Goal: Communication & Community: Answer question/provide support

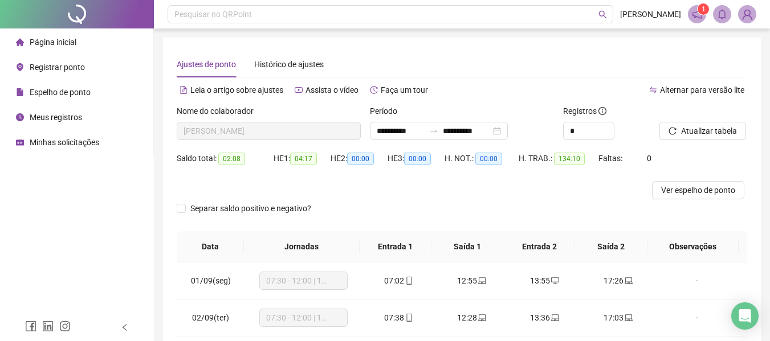
scroll to position [114, 0]
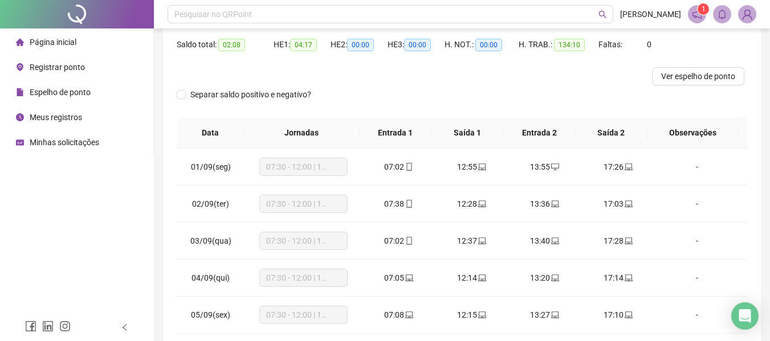
click at [116, 93] on li "Espelho de ponto" at bounding box center [76, 92] width 149 height 23
click at [58, 92] on span "Espelho de ponto" at bounding box center [60, 92] width 61 height 9
click at [72, 39] on span "Página inicial" at bounding box center [53, 42] width 47 height 9
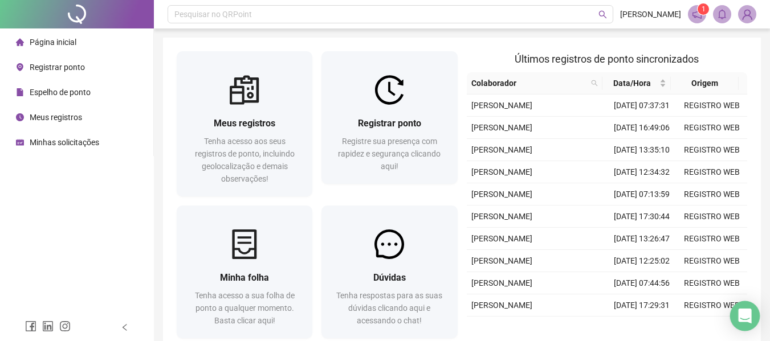
click at [744, 321] on icon "Open Intercom Messenger" at bounding box center [744, 316] width 13 height 15
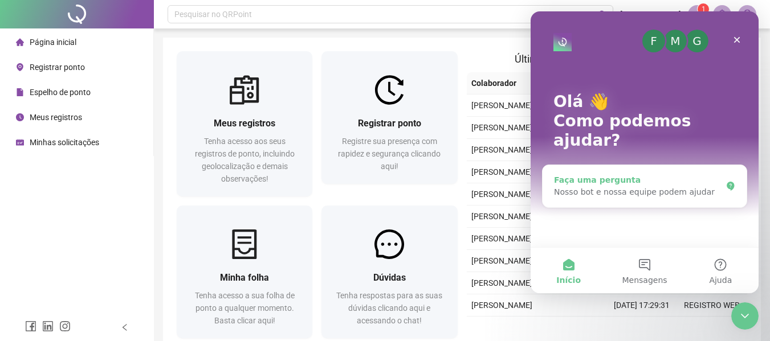
click at [659, 174] on div "Faça uma pergunta" at bounding box center [638, 180] width 168 height 12
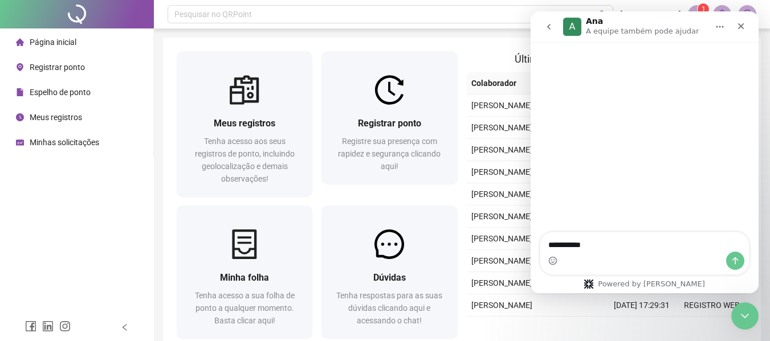
type textarea "**********"
type textarea "******"
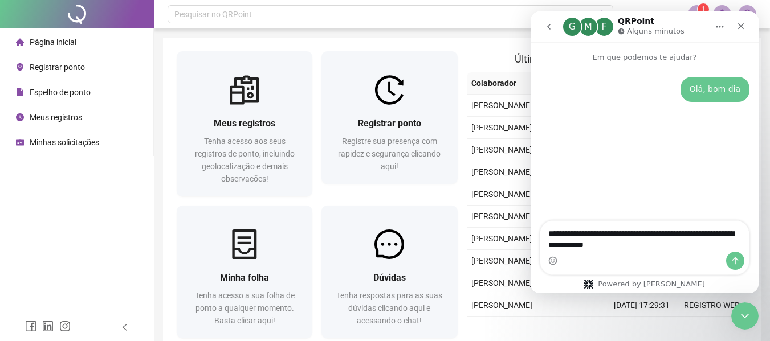
type textarea "**********"
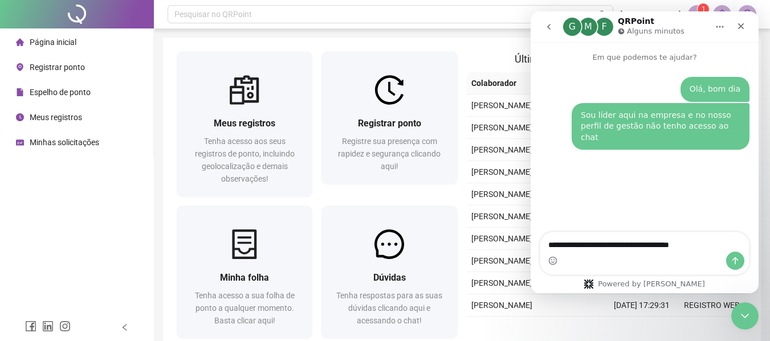
type textarea "**********"
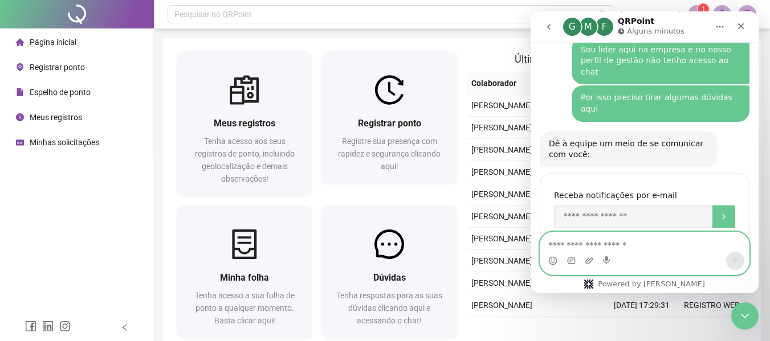
scroll to position [70, 0]
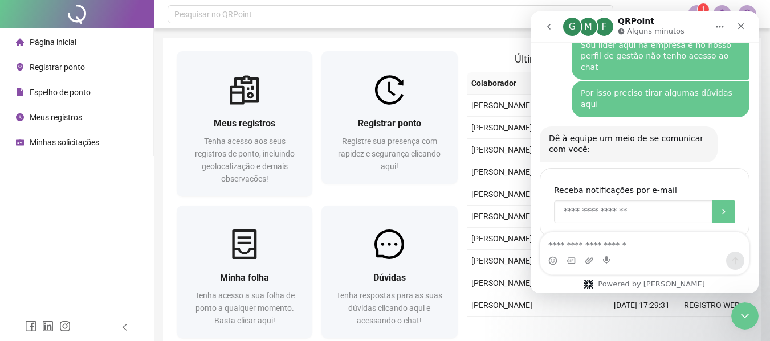
click at [653, 201] on input "Enter your email" at bounding box center [633, 212] width 158 height 23
type input "**********"
click at [726, 201] on button "Envio" at bounding box center [724, 212] width 23 height 23
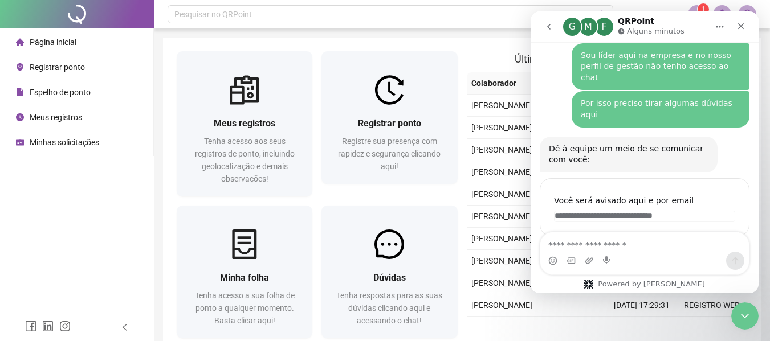
scroll to position [59, 0]
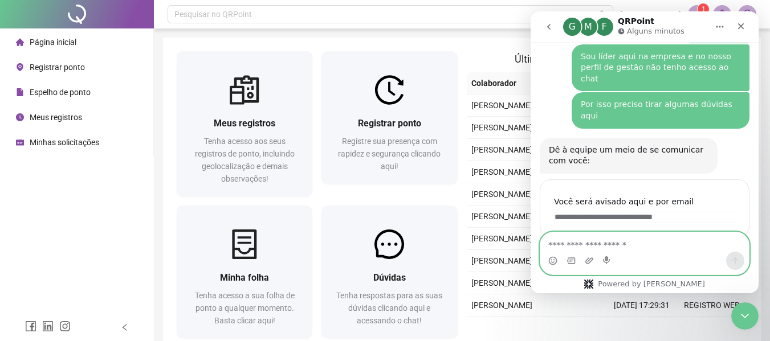
click at [633, 242] on textarea "Envie uma mensagem..." at bounding box center [644, 242] width 209 height 19
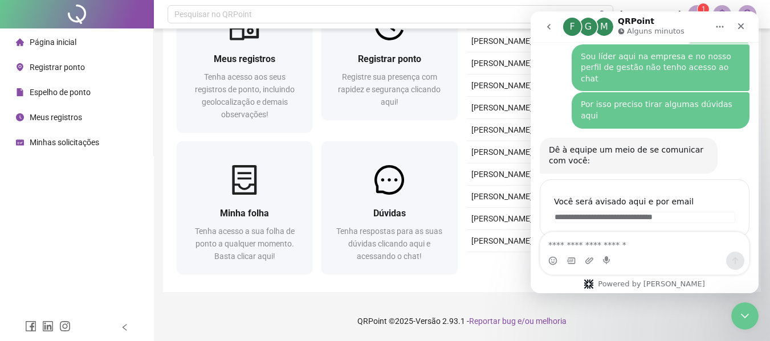
click at [551, 36] on button "go back" at bounding box center [549, 27] width 22 height 22
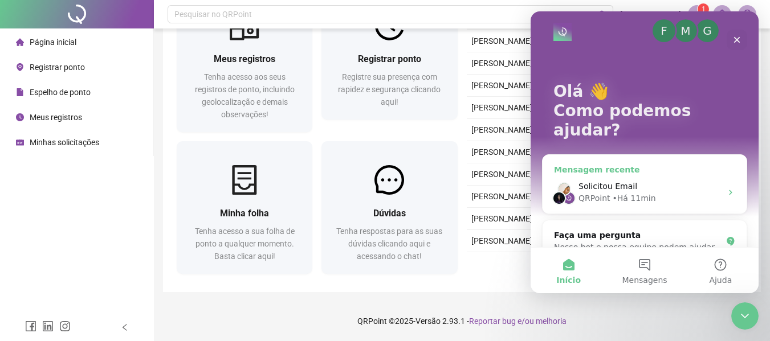
scroll to position [13, 0]
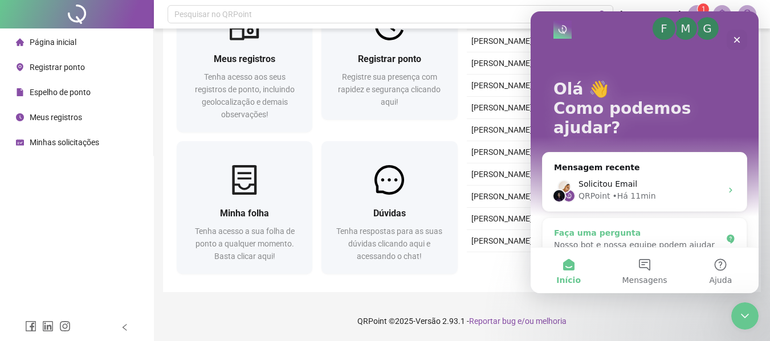
click at [702, 227] on div "Faça uma pergunta" at bounding box center [638, 233] width 168 height 12
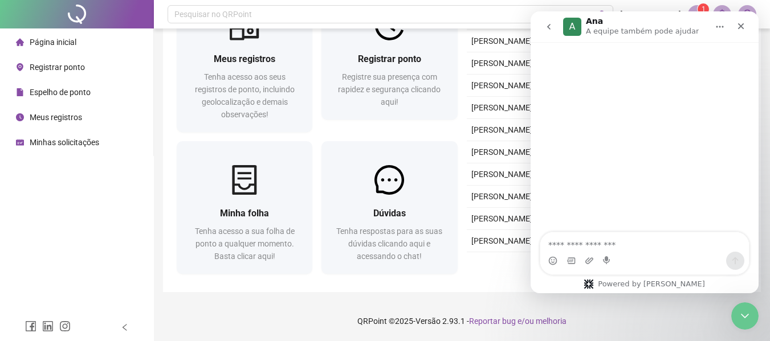
scroll to position [0, 0]
type textarea "**********"
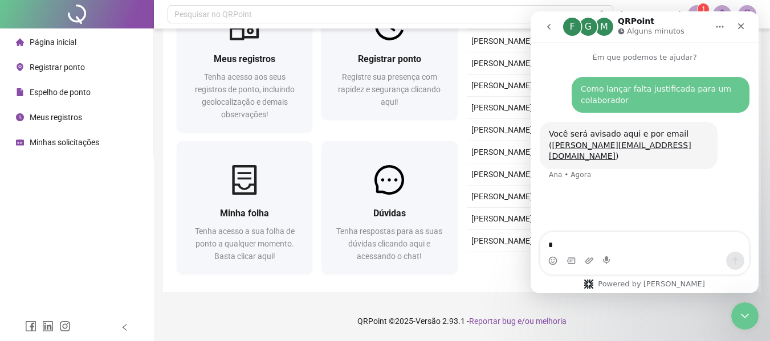
type textarea "**"
click at [547, 28] on icon "go back" at bounding box center [548, 26] width 9 height 9
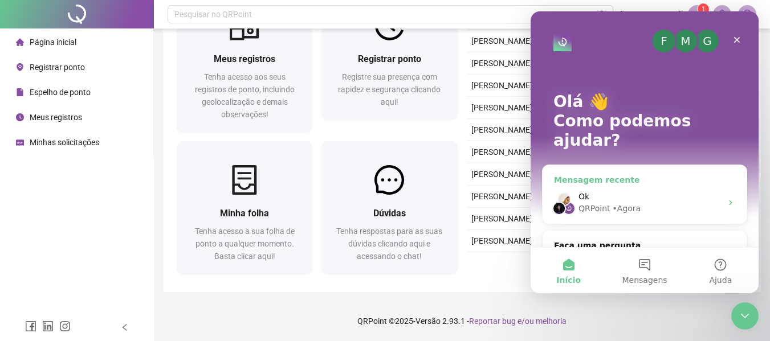
click at [648, 203] on div "QRPoint • Agora" at bounding box center [650, 209] width 143 height 12
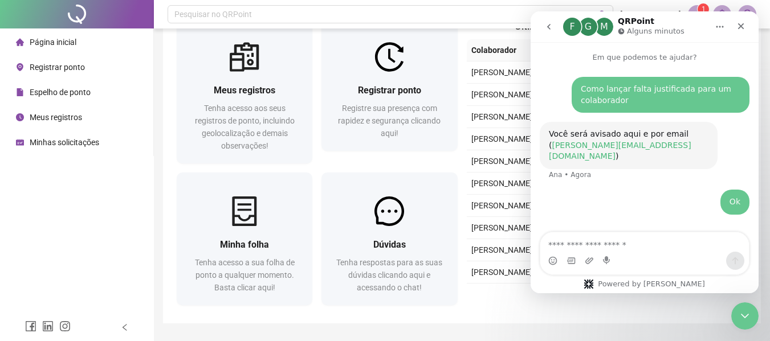
scroll to position [64, 0]
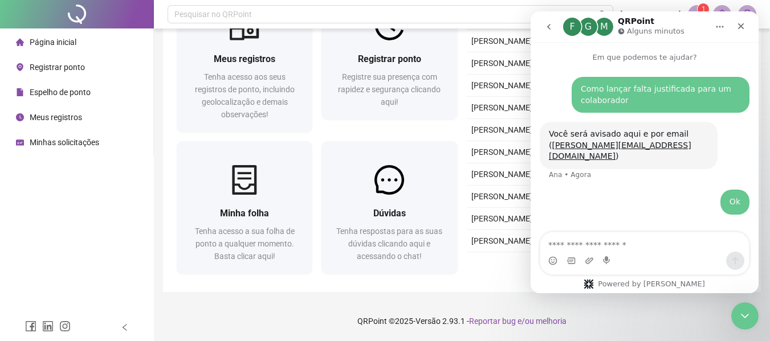
click at [556, 29] on button "go back" at bounding box center [549, 27] width 22 height 22
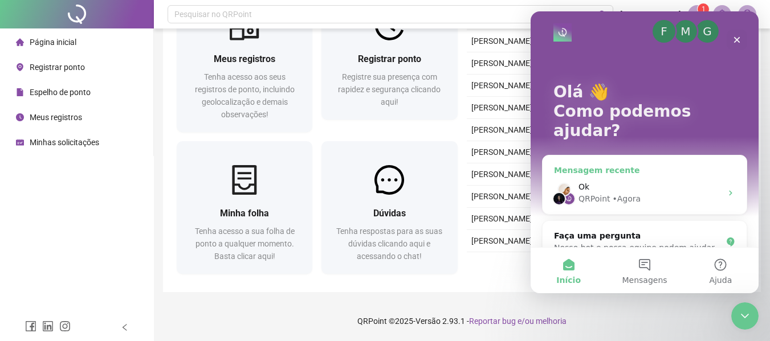
scroll to position [13, 0]
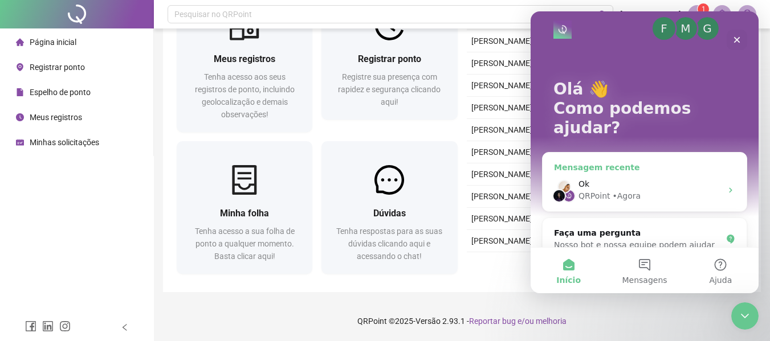
click at [694, 178] on div "Ok" at bounding box center [650, 184] width 143 height 12
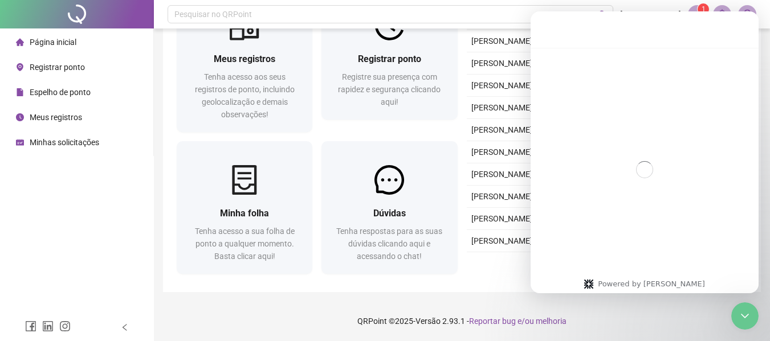
scroll to position [0, 0]
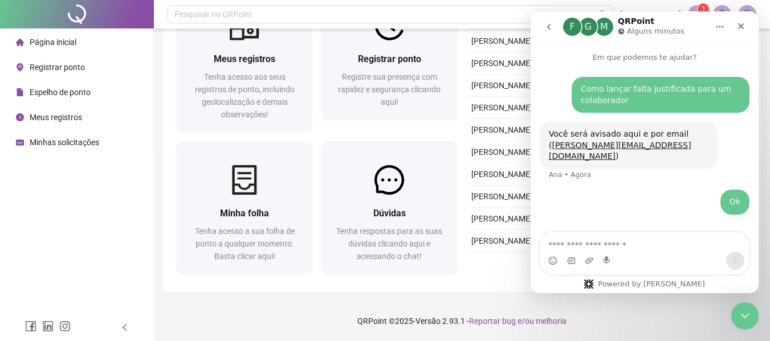
click at [721, 20] on button "Início" at bounding box center [720, 27] width 22 height 22
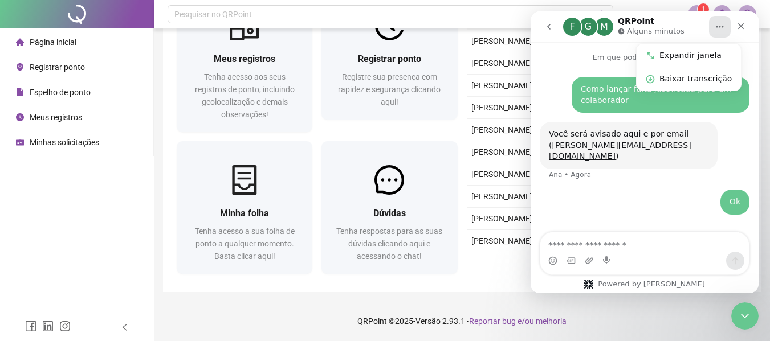
click at [721, 21] on button "Início" at bounding box center [720, 27] width 22 height 22
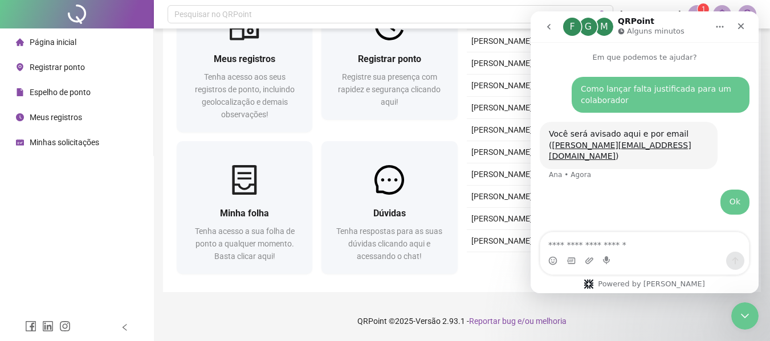
click at [543, 38] on nav "F G M QRPoint Alguns minutos" at bounding box center [645, 26] width 228 height 31
click at [546, 34] on button "go back" at bounding box center [549, 27] width 22 height 22
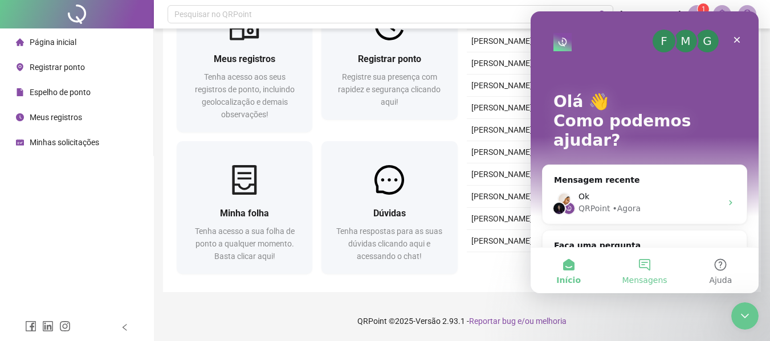
click at [635, 273] on button "Mensagens" at bounding box center [644, 271] width 76 height 46
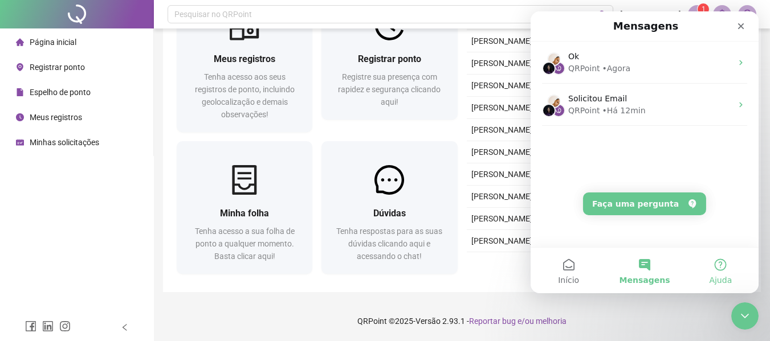
click at [724, 278] on span "Ajuda" at bounding box center [720, 280] width 23 height 8
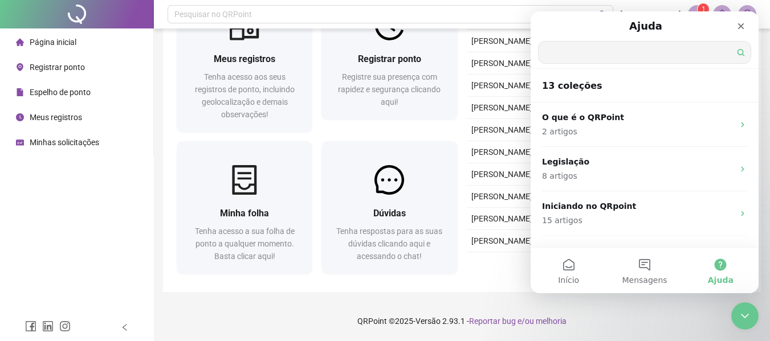
click at [681, 52] on input "Qual é a sua dúvida?" at bounding box center [645, 53] width 212 height 22
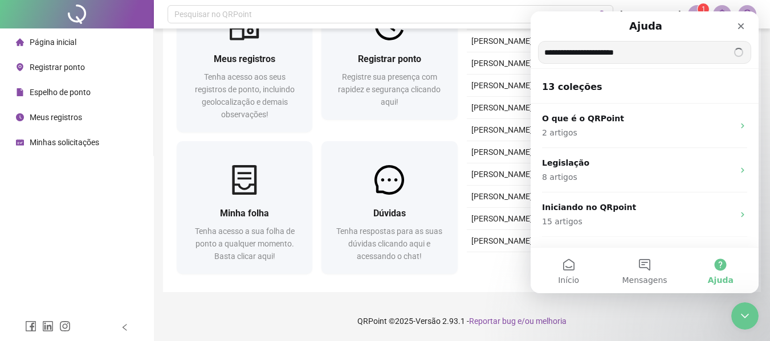
type input "**********"
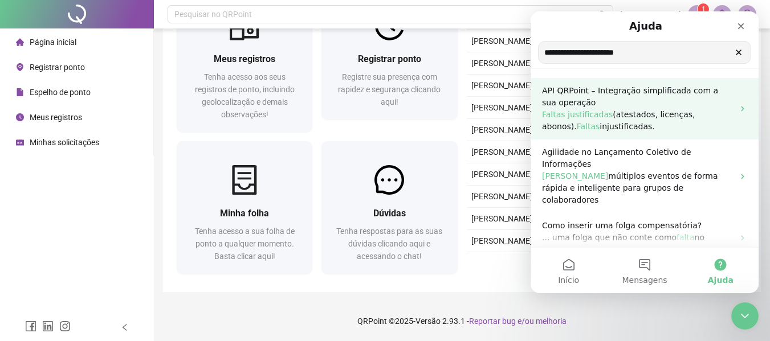
click at [631, 125] on p "Faltas justificadas (atestados, licenças, abonos). Faltas injustificadas." at bounding box center [638, 121] width 192 height 24
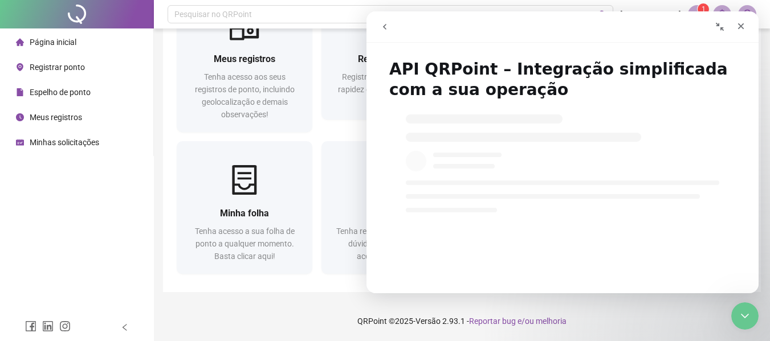
click at [386, 27] on icon "go back" at bounding box center [384, 26] width 9 height 9
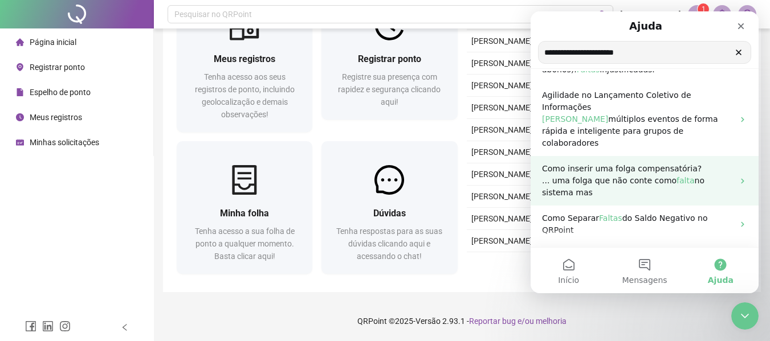
scroll to position [228, 0]
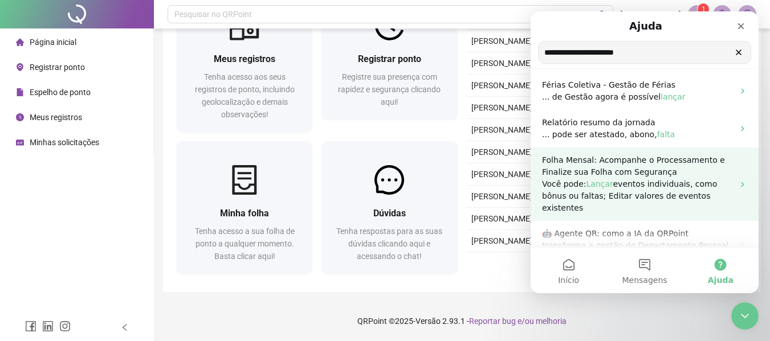
click at [671, 180] on span "eventos individuais, como bônus ou faltas; Editar valores de eventos existentes" at bounding box center [629, 196] width 175 height 33
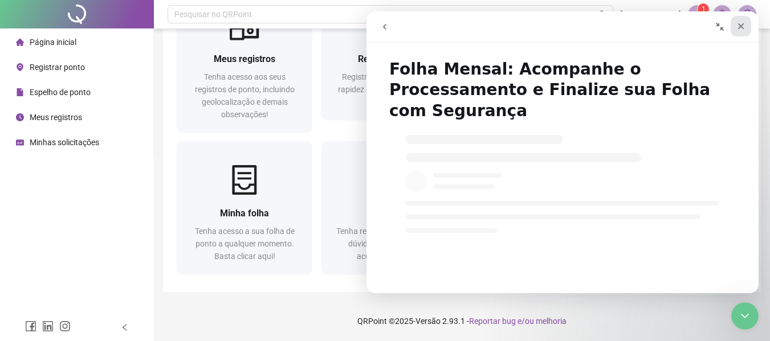
click at [742, 31] on div "Fechar" at bounding box center [741, 26] width 21 height 21
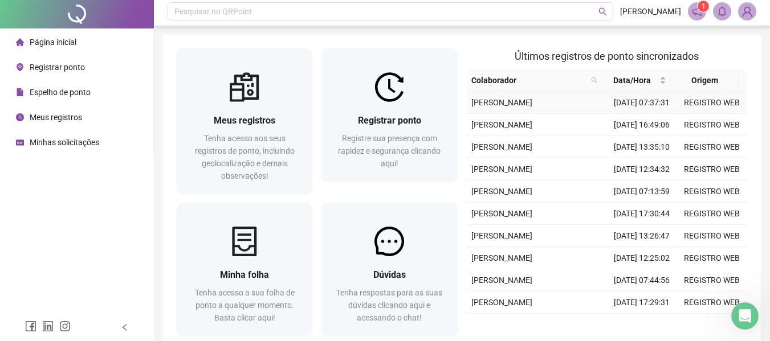
scroll to position [0, 0]
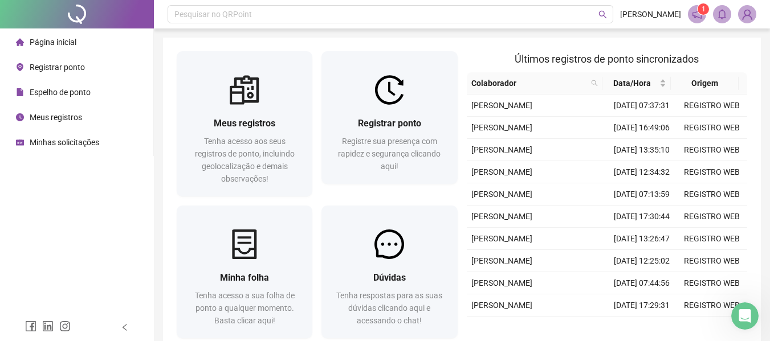
click at [124, 88] on li "Espelho de ponto" at bounding box center [76, 92] width 149 height 23
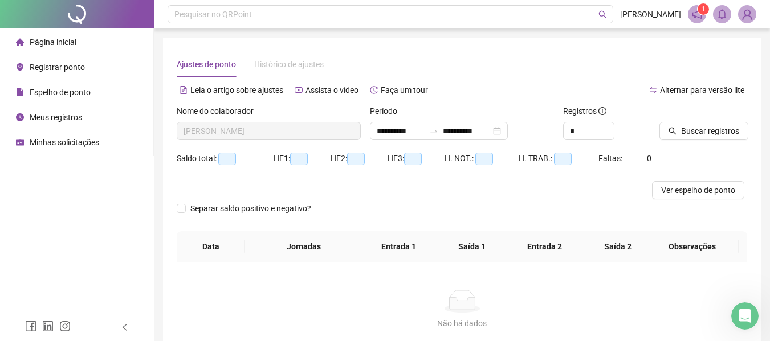
type input "**********"
click at [686, 134] on span "Buscar registros" at bounding box center [710, 131] width 58 height 13
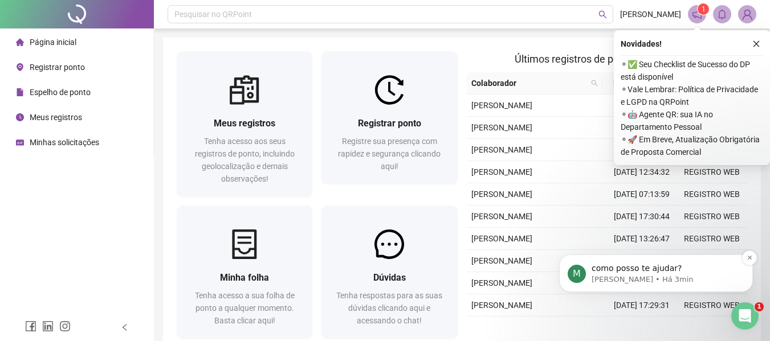
click at [702, 278] on p "[PERSON_NAME] • Há 3min" at bounding box center [665, 280] width 147 height 10
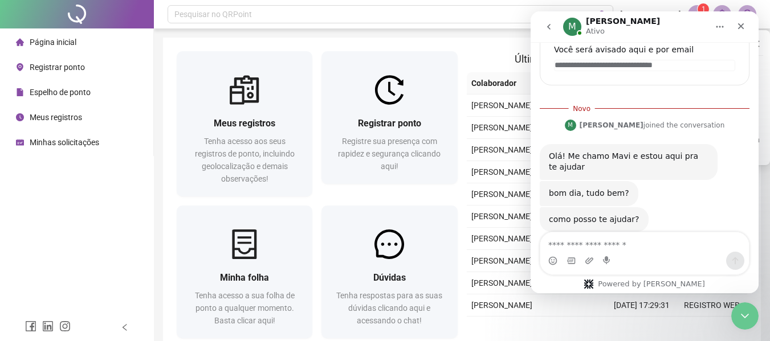
scroll to position [212, 0]
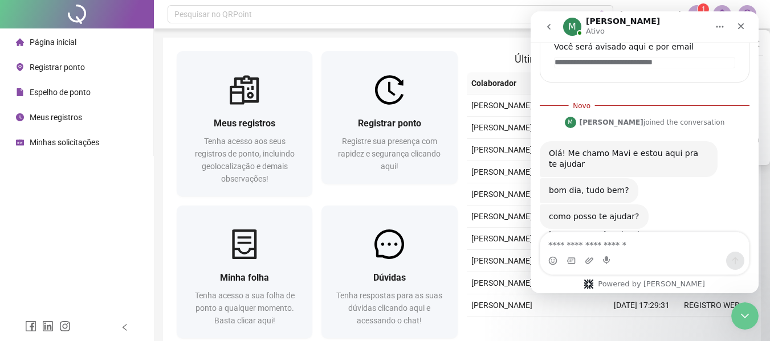
click at [669, 249] on textarea "Envie uma mensagem..." at bounding box center [644, 242] width 209 height 19
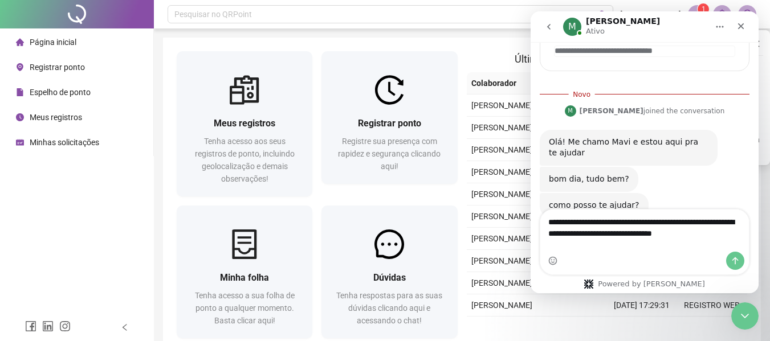
type textarea "**********"
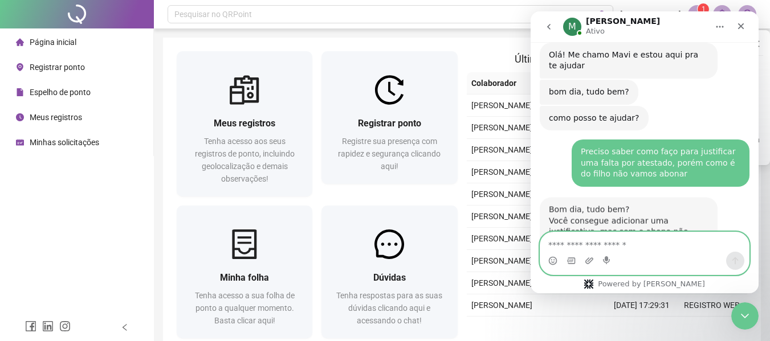
scroll to position [317, 0]
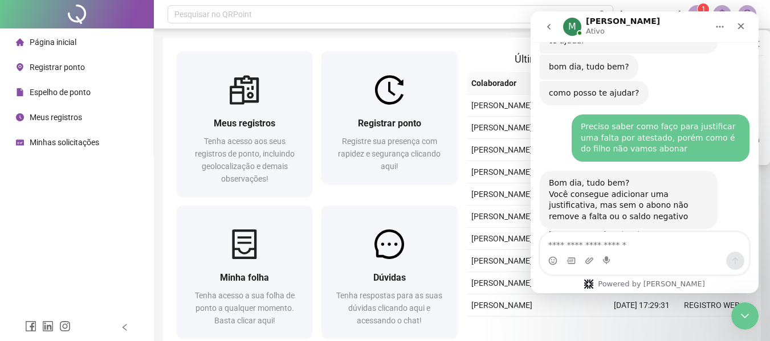
click at [555, 25] on button "go back" at bounding box center [549, 27] width 22 height 22
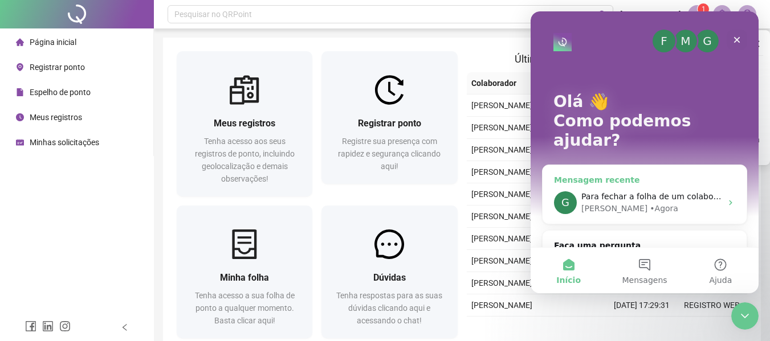
scroll to position [13, 0]
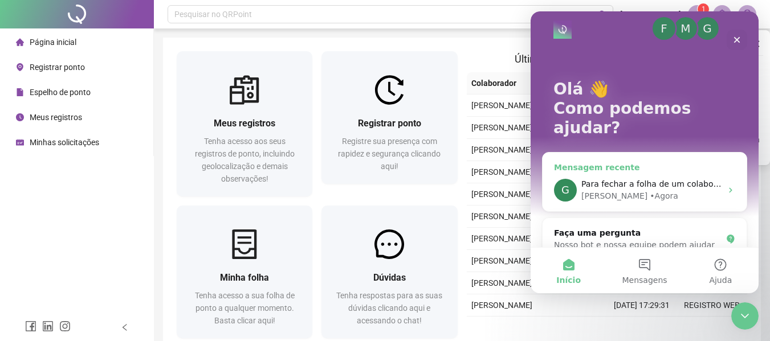
click at [637, 189] on div "G Para fechar a folha de um colaborador só ir no menu relatório > folha de pont…" at bounding box center [645, 190] width 204 height 42
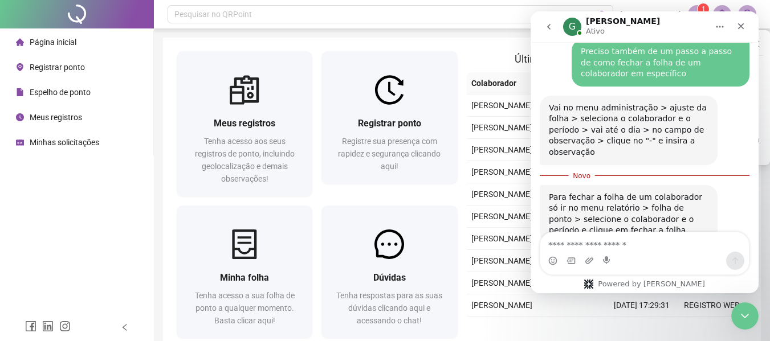
scroll to position [384, 0]
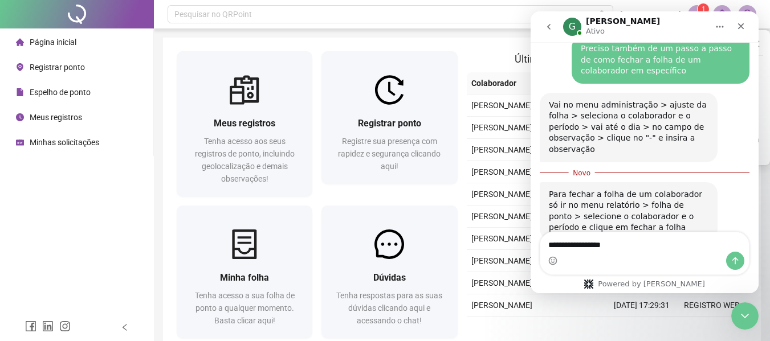
type textarea "**********"
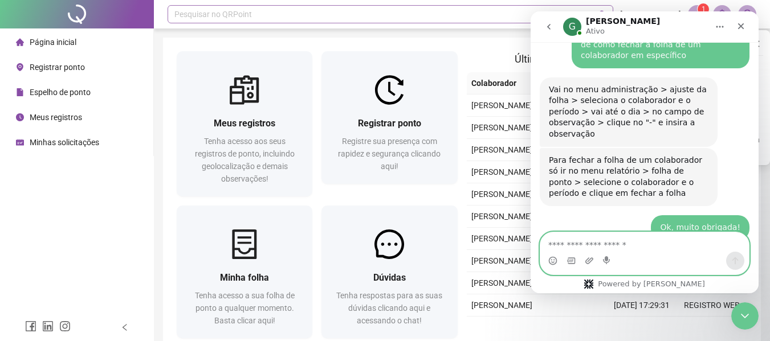
scroll to position [433, 0]
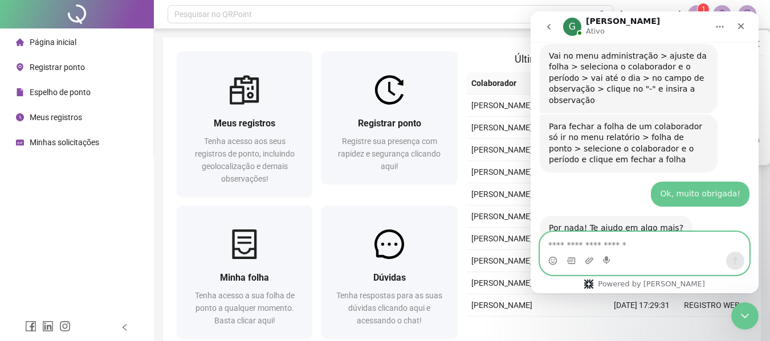
drag, startPoint x: 614, startPoint y: 241, endPoint x: 614, endPoint y: 252, distance: 11.4
click at [614, 252] on div "Messenger da Intercom" at bounding box center [644, 254] width 209 height 42
type textarea "**********"
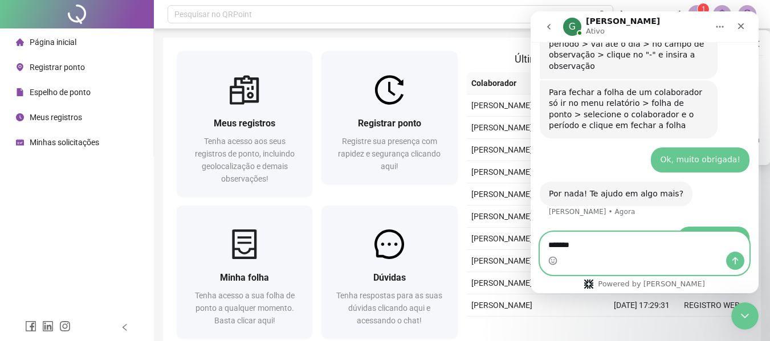
type textarea "********"
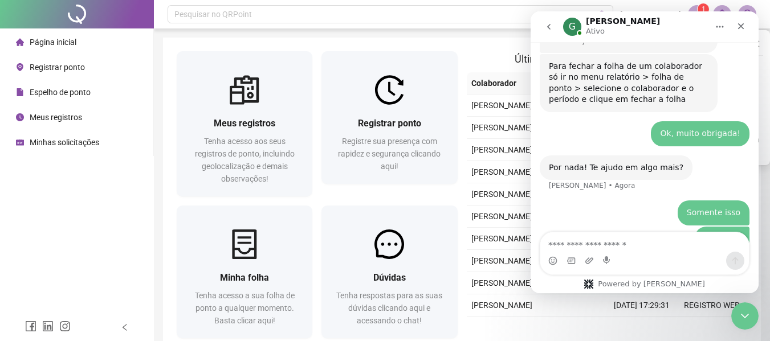
click at [553, 20] on button "go back" at bounding box center [549, 27] width 22 height 22
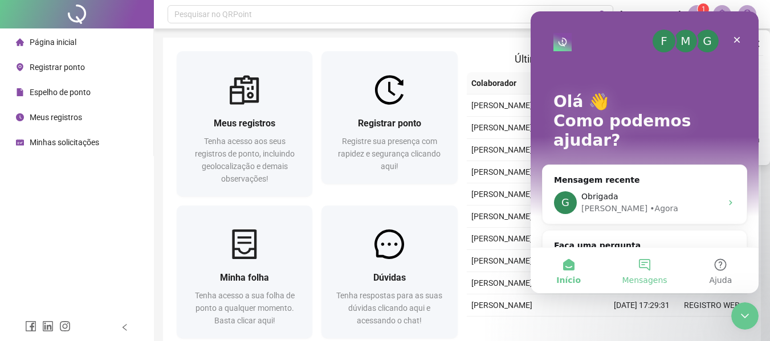
click at [649, 284] on span "Mensagens" at bounding box center [644, 280] width 45 height 8
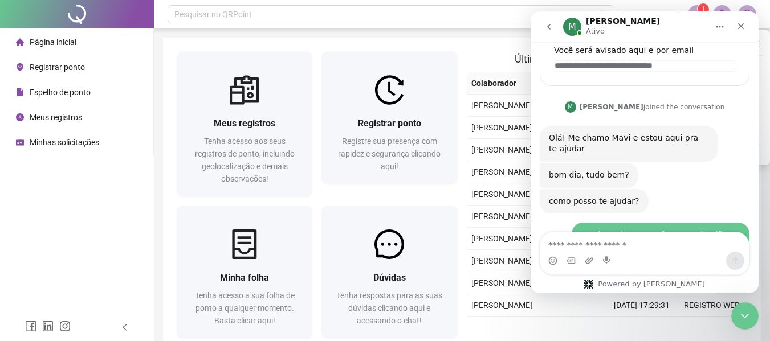
scroll to position [317, 0]
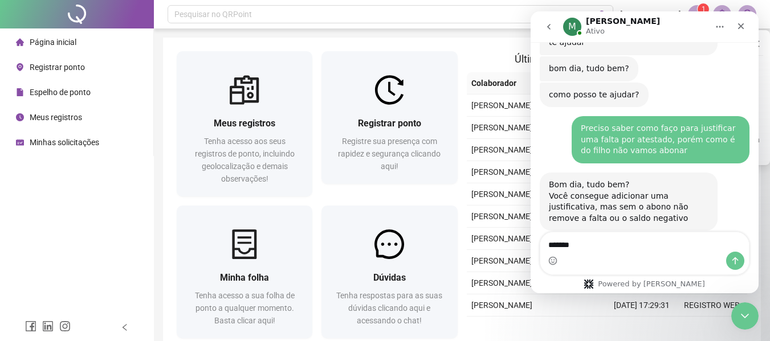
type textarea "********"
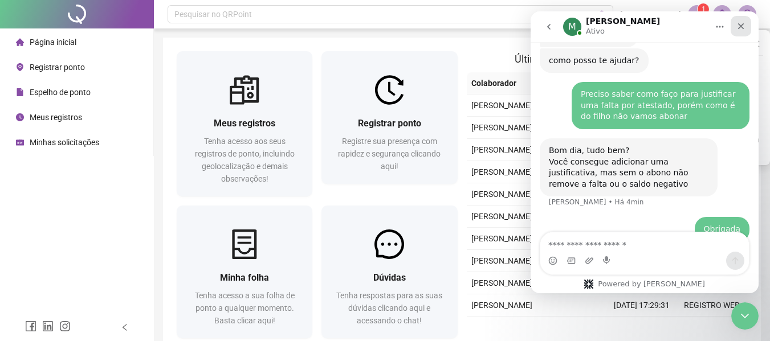
click at [744, 25] on icon "Fechar" at bounding box center [740, 26] width 9 height 9
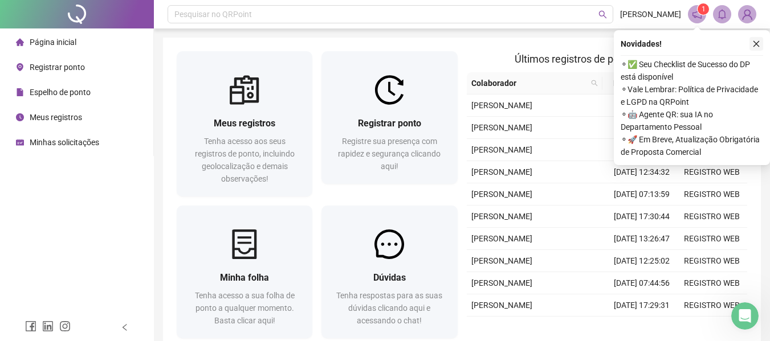
click at [757, 46] on icon "close" at bounding box center [756, 44] width 8 height 8
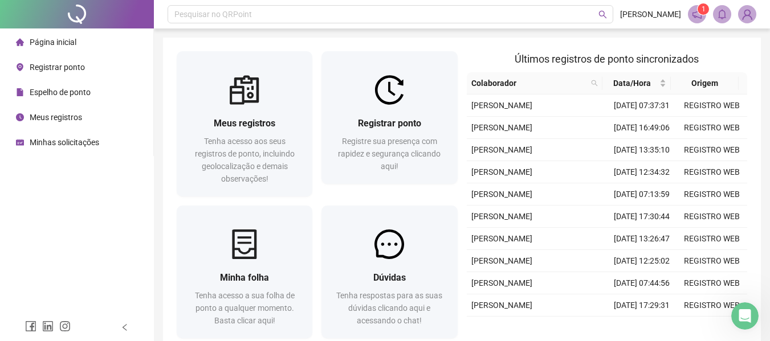
drag, startPoint x: 691, startPoint y: 7, endPoint x: 701, endPoint y: 18, distance: 14.1
click at [691, 7] on span at bounding box center [697, 14] width 18 height 18
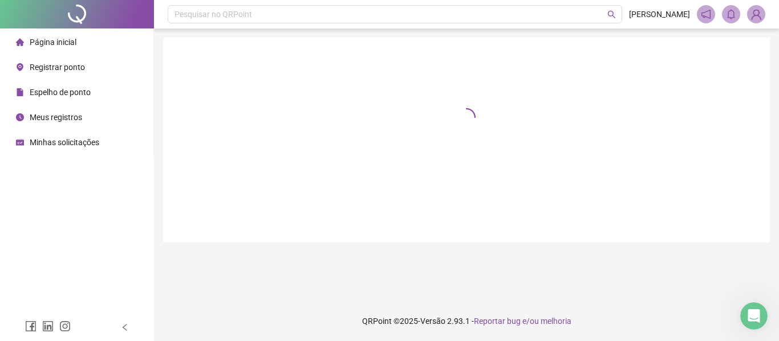
click at [701, 18] on icon "notification" at bounding box center [706, 14] width 10 height 10
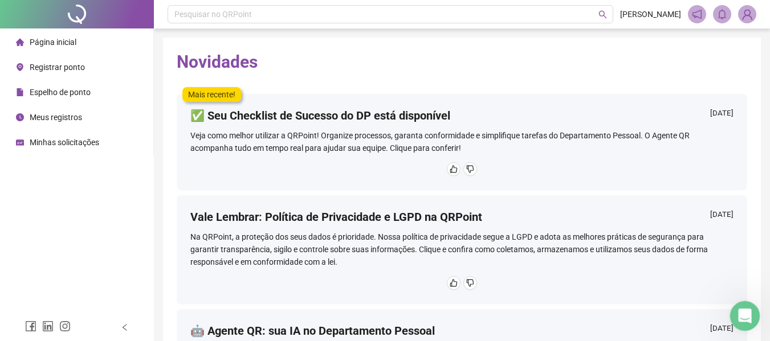
click at [748, 311] on icon "Abertura do Messenger da Intercom" at bounding box center [743, 315] width 19 height 19
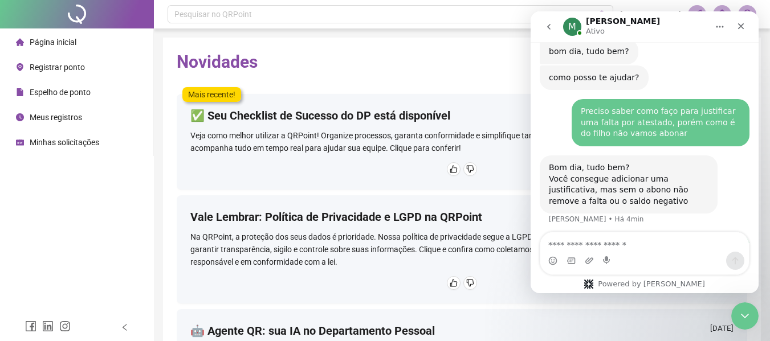
scroll to position [351, 0]
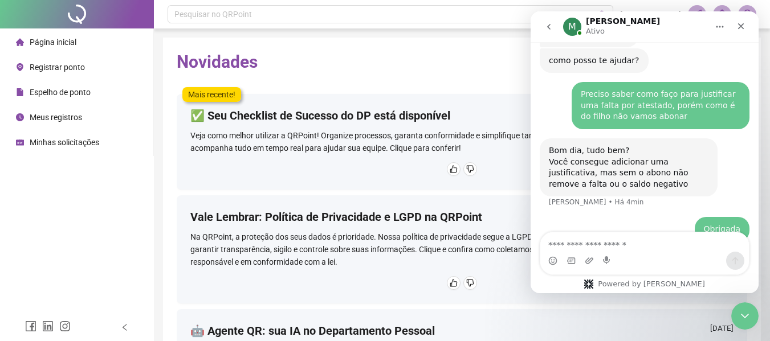
click at [553, 18] on button "go back" at bounding box center [549, 27] width 22 height 22
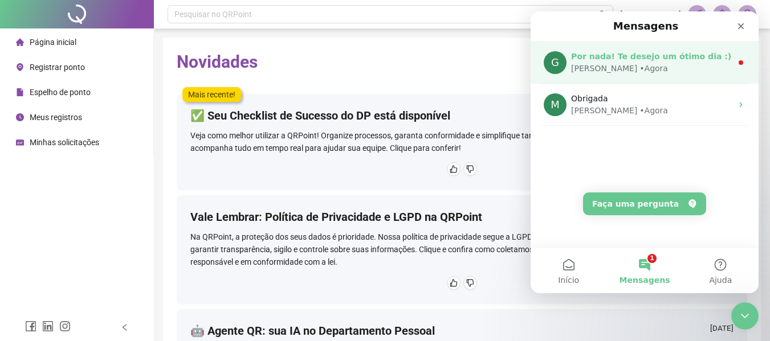
click at [710, 59] on div "Por nada! Te desejo um ótimo dia :)" at bounding box center [651, 57] width 161 height 12
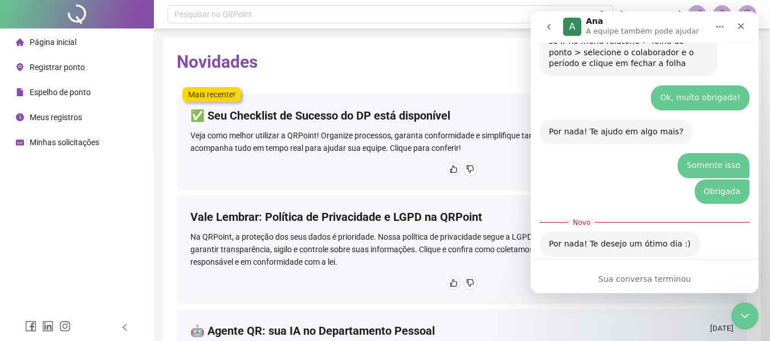
scroll to position [530, 0]
click at [551, 24] on icon "go back" at bounding box center [548, 26] width 9 height 9
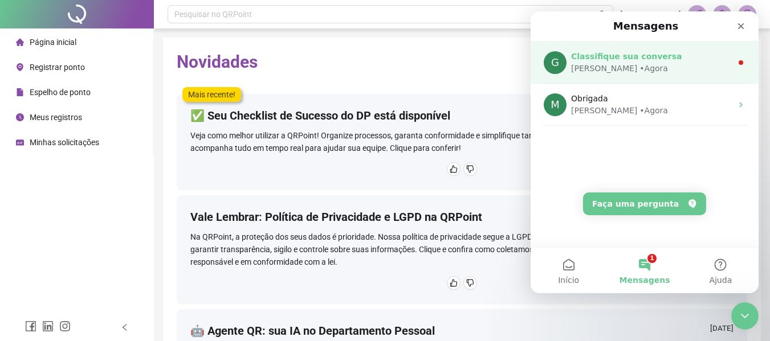
click at [656, 61] on span "Classifique sua conversa" at bounding box center [626, 56] width 111 height 9
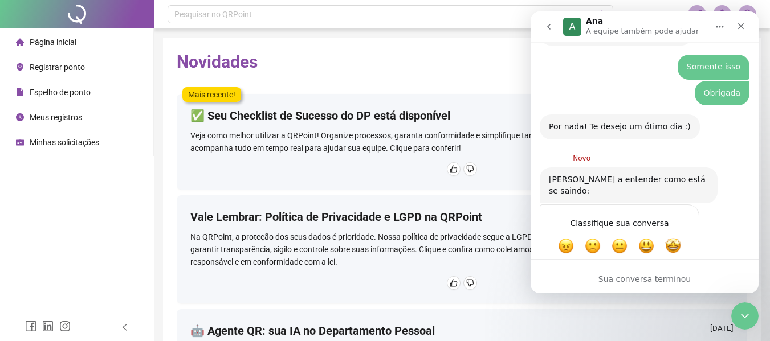
scroll to position [632, 0]
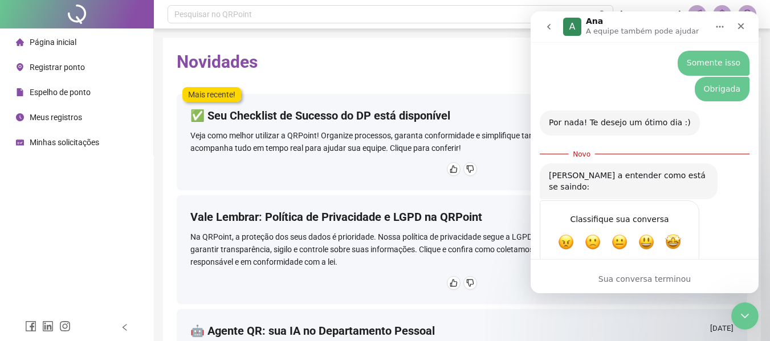
click at [556, 27] on button "go back" at bounding box center [549, 27] width 22 height 22
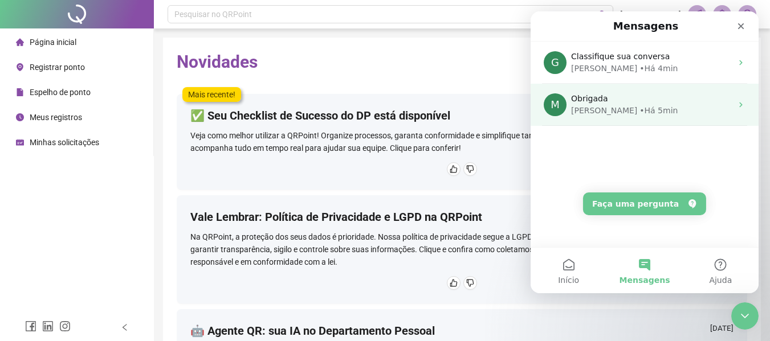
click at [685, 99] on div "Obrigada" at bounding box center [651, 99] width 161 height 12
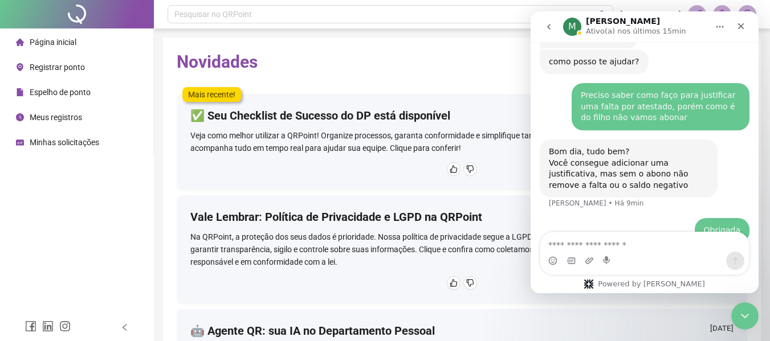
scroll to position [351, 0]
click at [549, 32] on button "go back" at bounding box center [549, 27] width 22 height 22
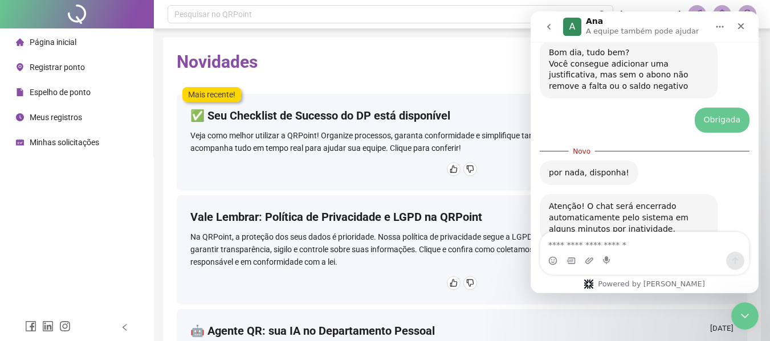
scroll to position [460, 0]
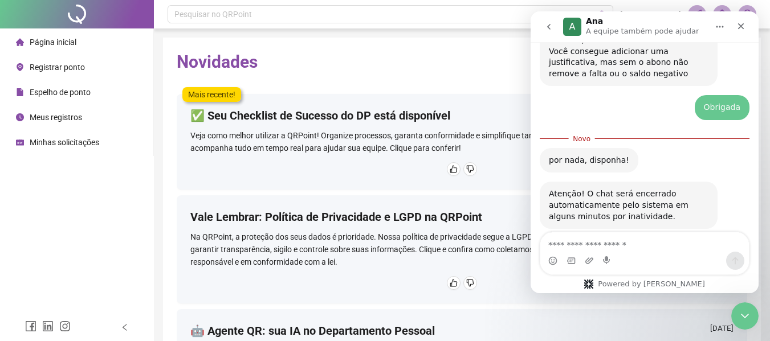
click at [549, 34] on button "go back" at bounding box center [549, 27] width 22 height 22
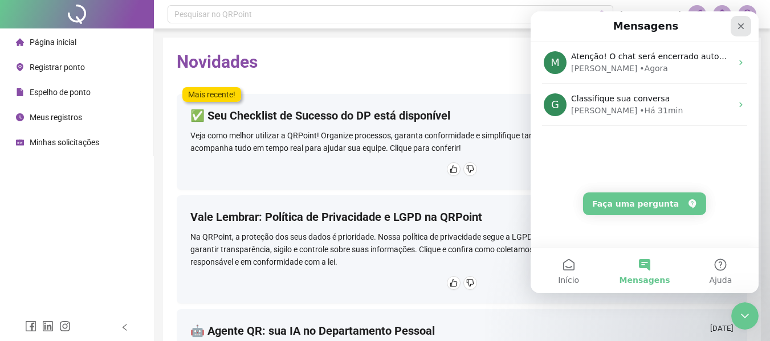
drag, startPoint x: 742, startPoint y: 24, endPoint x: 1241, endPoint y: 40, distance: 499.6
click at [742, 24] on icon "Fechar" at bounding box center [740, 26] width 9 height 9
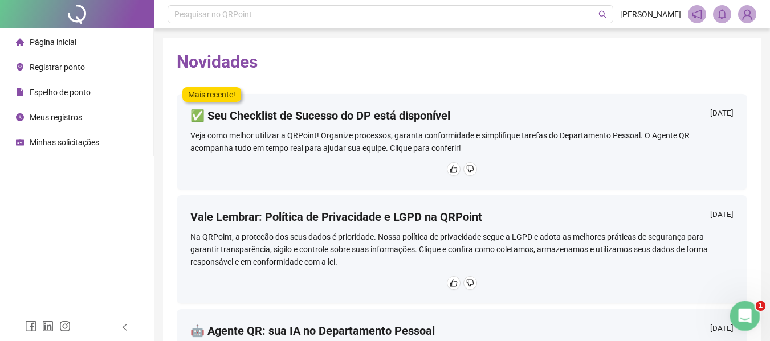
click at [742, 314] on icon "Abertura do Messenger da Intercom" at bounding box center [743, 315] width 19 height 19
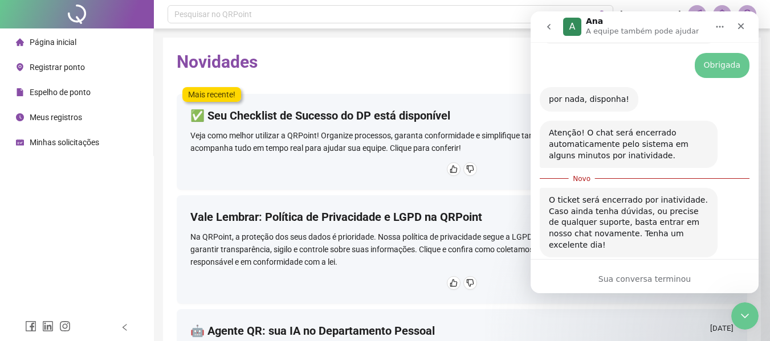
scroll to position [503, 0]
click at [552, 29] on icon "go back" at bounding box center [548, 26] width 9 height 9
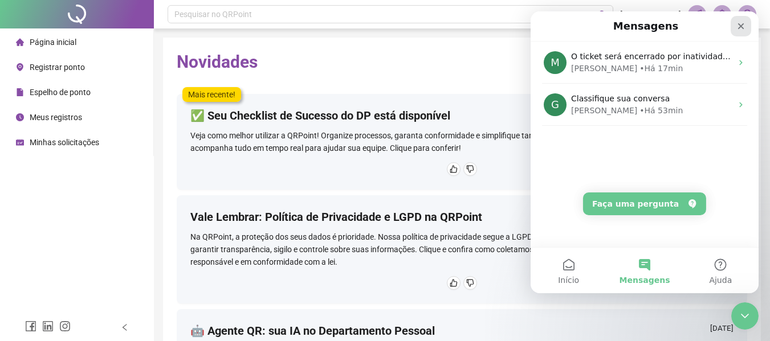
click at [746, 22] on div "Fechar" at bounding box center [741, 26] width 21 height 21
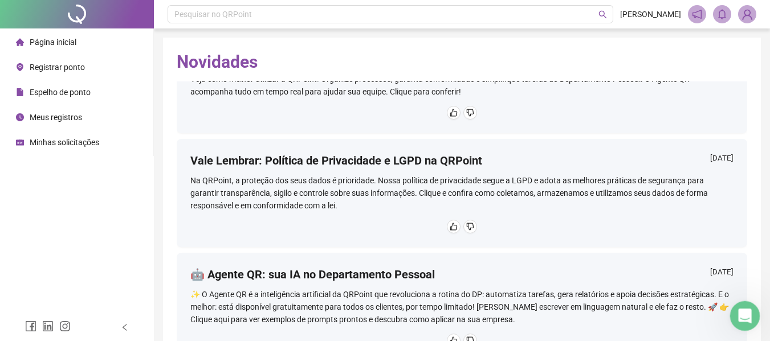
scroll to position [57, 0]
click at [746, 311] on icon "Abertura do Messenger da Intercom" at bounding box center [743, 315] width 19 height 19
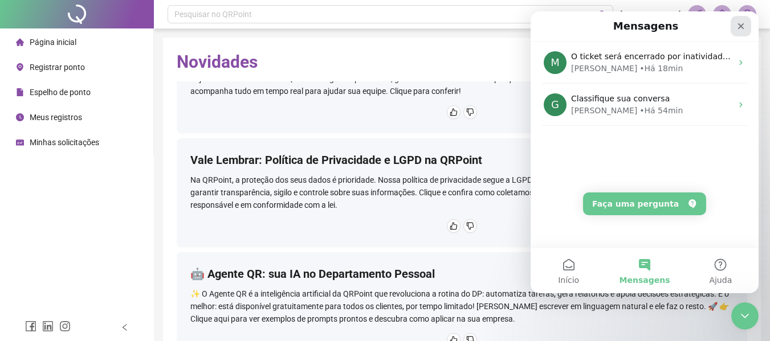
click at [738, 26] on icon "Fechar" at bounding box center [740, 26] width 9 height 9
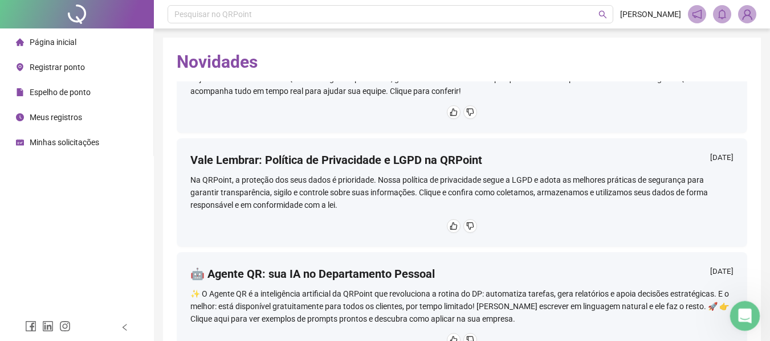
click at [732, 320] on div "Abertura do Messenger da Intercom" at bounding box center [743, 315] width 38 height 38
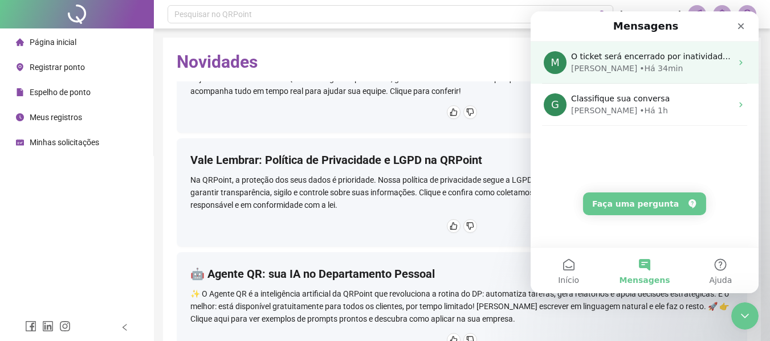
click at [691, 71] on div "[PERSON_NAME] • Há 34min" at bounding box center [651, 69] width 161 height 12
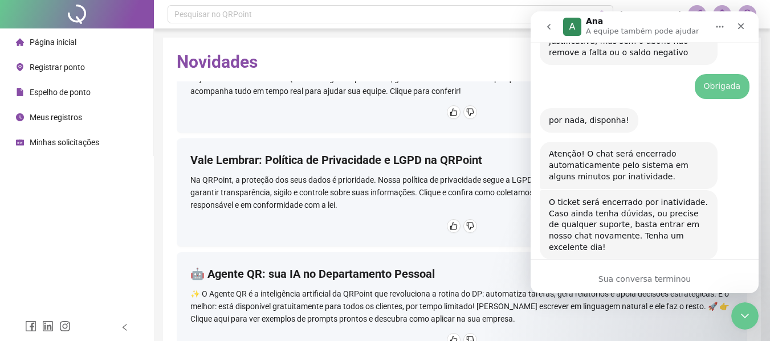
scroll to position [485, 0]
click at [544, 27] on button "go back" at bounding box center [549, 27] width 22 height 22
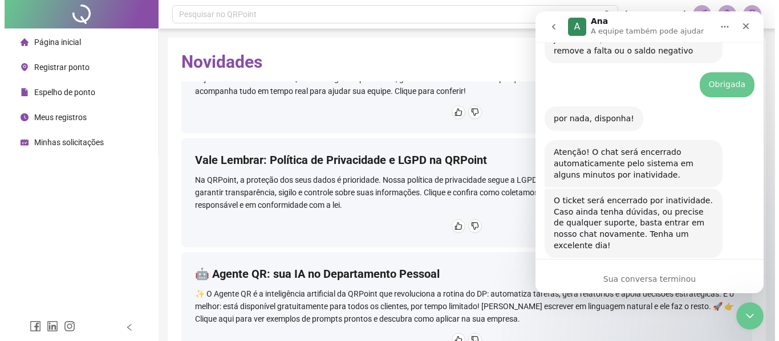
scroll to position [0, 0]
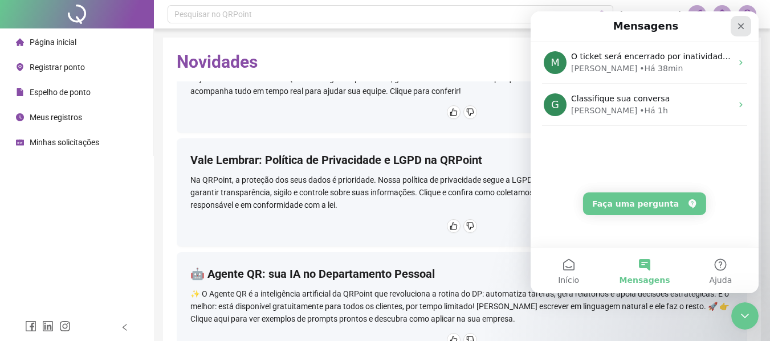
click at [739, 23] on icon "Fechar" at bounding box center [740, 26] width 9 height 9
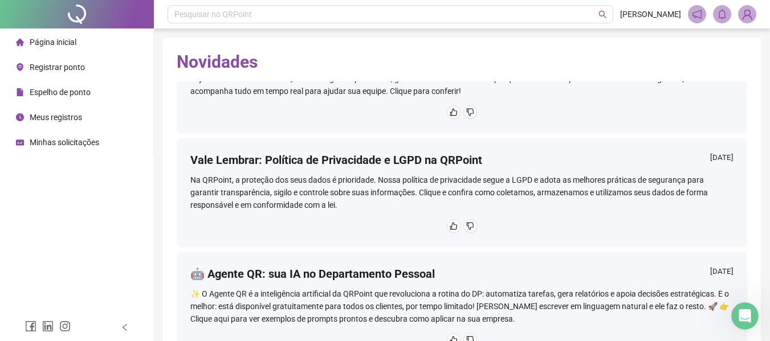
click at [67, 65] on span "Registrar ponto" at bounding box center [57, 67] width 55 height 9
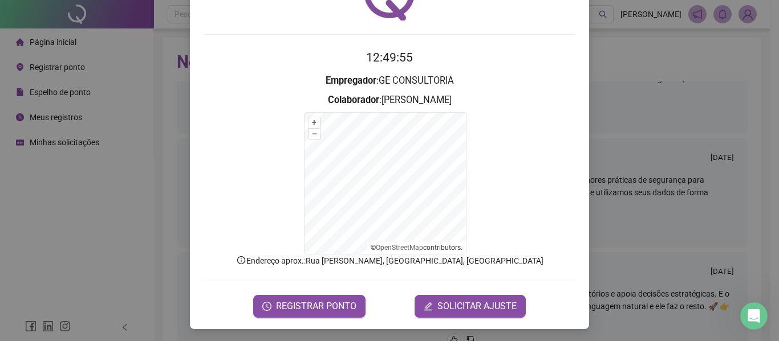
scroll to position [75, 0]
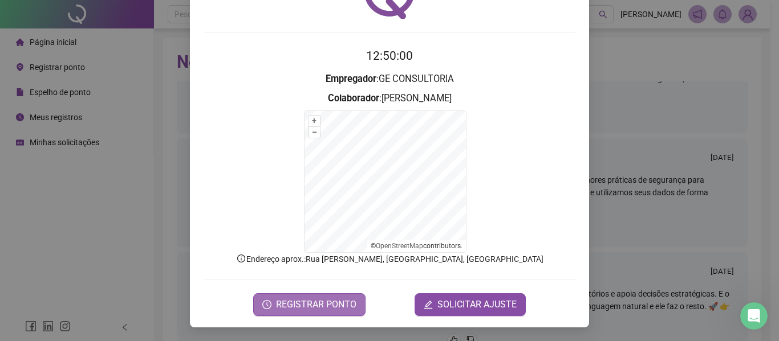
click at [311, 314] on button "REGISTRAR PONTO" at bounding box center [309, 305] width 112 height 23
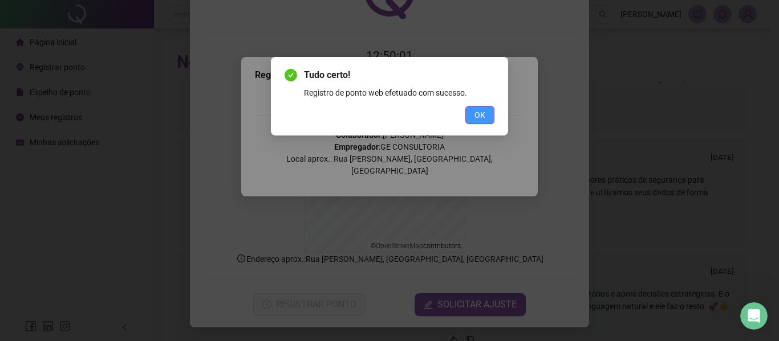
click at [478, 116] on span "OK" at bounding box center [479, 115] width 11 height 13
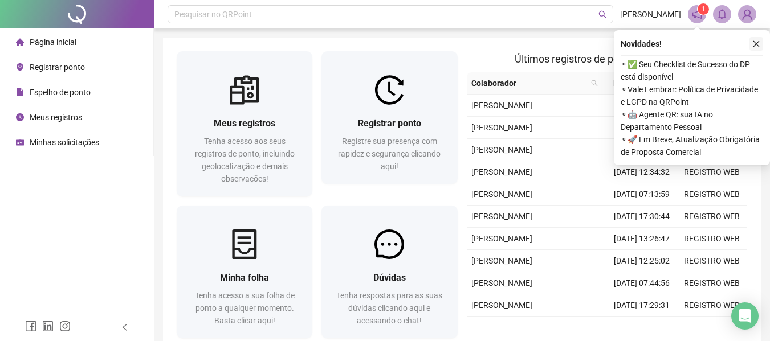
click at [760, 47] on icon "close" at bounding box center [756, 44] width 8 height 8
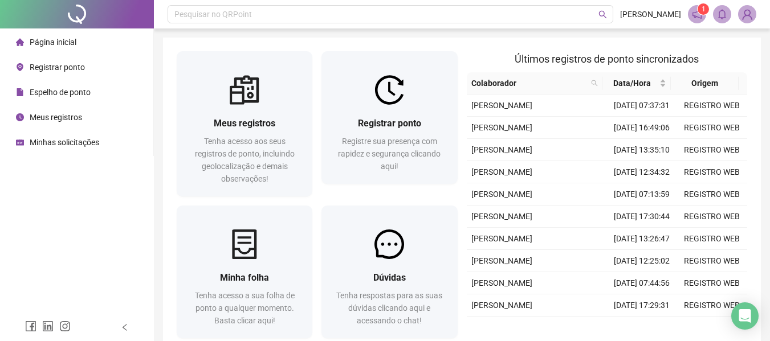
click at [699, 15] on icon "notification" at bounding box center [697, 14] width 10 height 10
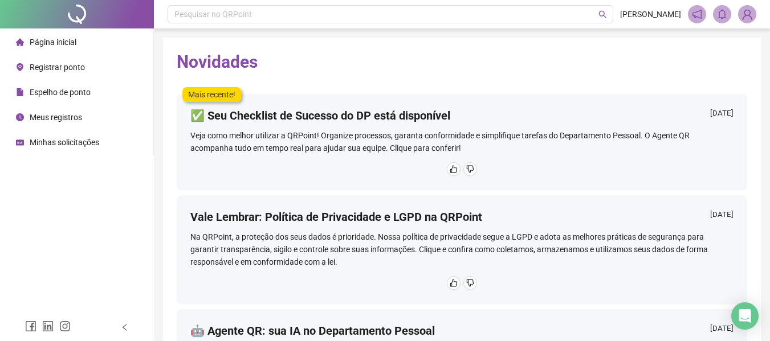
click at [323, 160] on div "✅ Seu Checklist de Sucesso do DP está disponível 16/09/2025 Veja como melhor ut…" at bounding box center [462, 142] width 571 height 96
click at [84, 41] on li "Página inicial" at bounding box center [76, 42] width 149 height 23
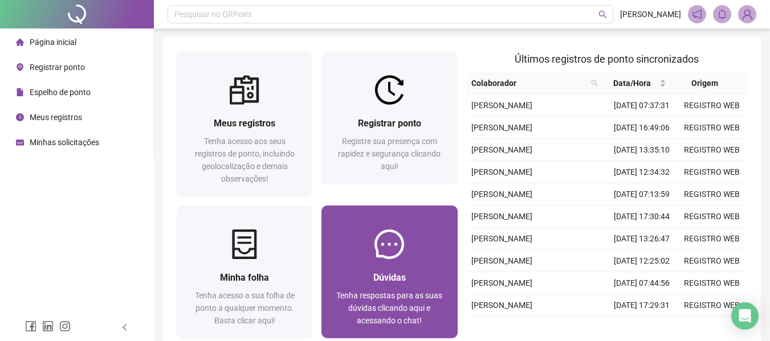
click at [382, 263] on div "Dúvidas Tenha respostas para as suas dúvidas clicando aqui e acessando o chat!" at bounding box center [389, 298] width 136 height 79
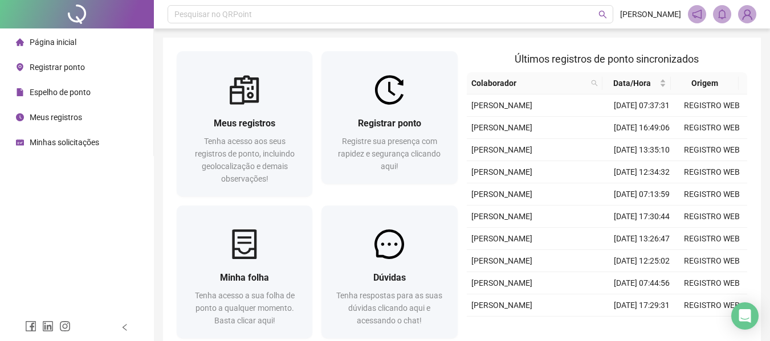
click at [97, 64] on li "Registrar ponto" at bounding box center [76, 67] width 149 height 23
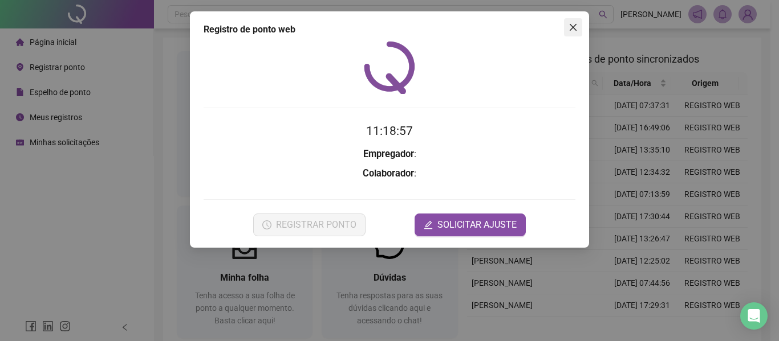
drag, startPoint x: 568, startPoint y: 28, endPoint x: 449, endPoint y: 40, distance: 119.7
click at [568, 29] on icon "close" at bounding box center [572, 27] width 9 height 9
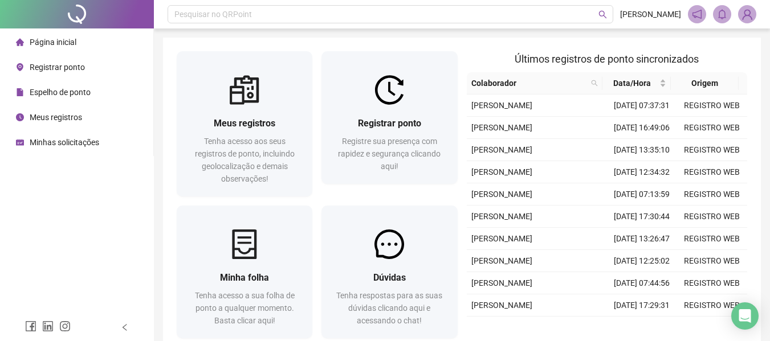
click at [59, 41] on span "Página inicial" at bounding box center [53, 42] width 47 height 9
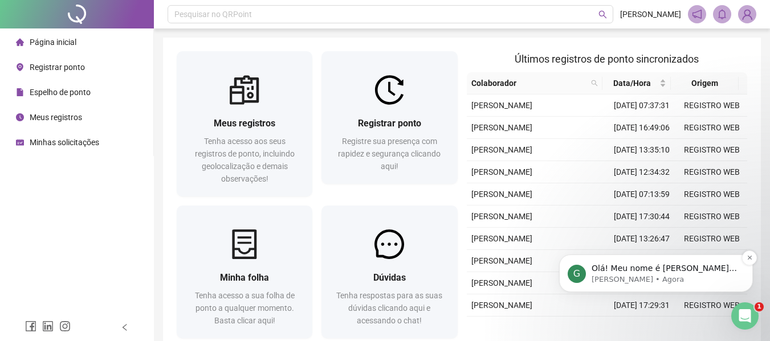
click at [657, 274] on p "Olá! Meu nome é [PERSON_NAME] e estou aqui para te ajudar 😄" at bounding box center [665, 268] width 147 height 11
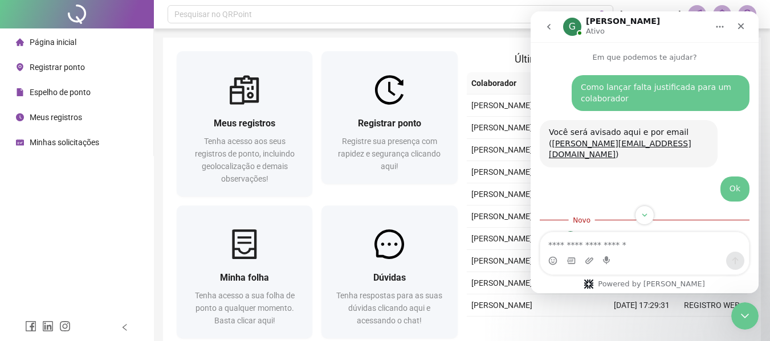
click at [553, 29] on icon "go back" at bounding box center [548, 26] width 9 height 9
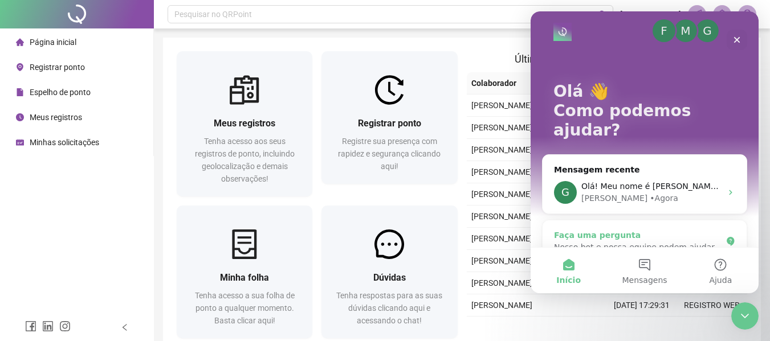
scroll to position [13, 0]
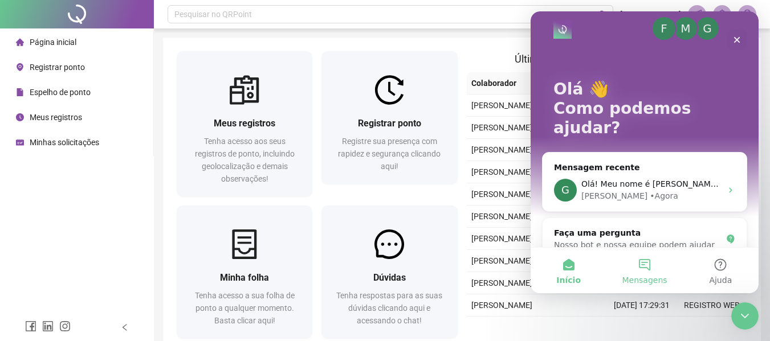
click at [632, 274] on button "Mensagens" at bounding box center [644, 271] width 76 height 46
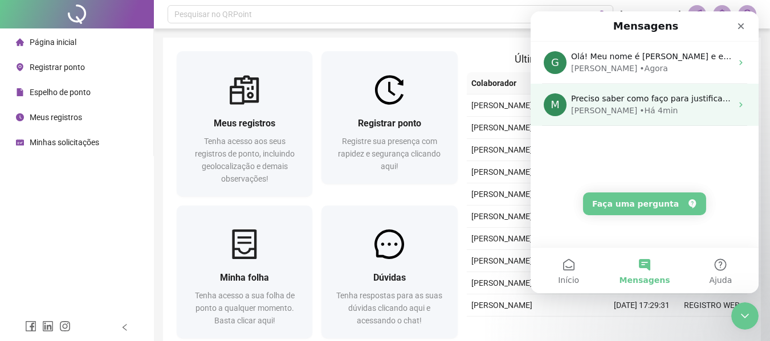
click at [686, 109] on div "Maria • Há 4min" at bounding box center [651, 111] width 161 height 12
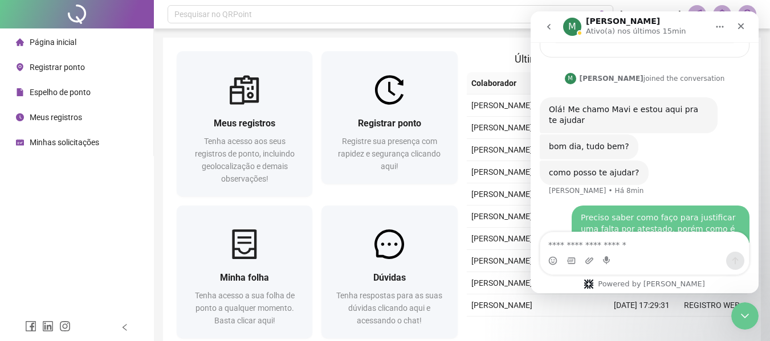
scroll to position [250, 0]
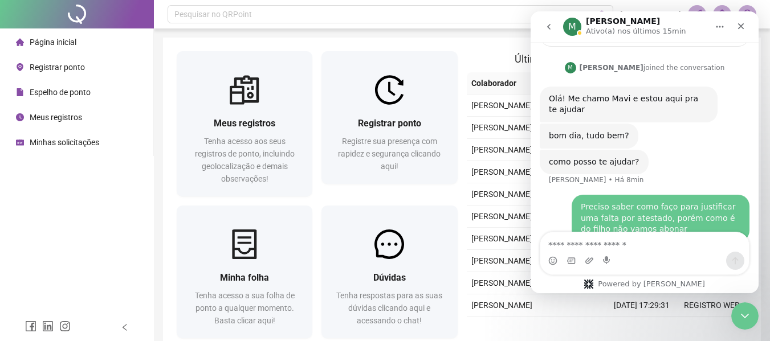
click at [639, 211] on div "Preciso saber como faço para justificar uma falta por atestado, porém como é do…" at bounding box center [661, 219] width 160 height 34
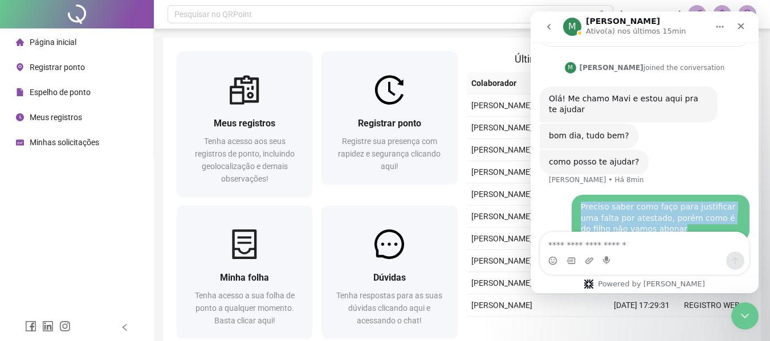
drag, startPoint x: 645, startPoint y: 210, endPoint x: 552, endPoint y: 191, distance: 95.4
click at [552, 195] on div "Preciso saber como faço para justificar uma falta por atestado, porém como é do…" at bounding box center [645, 225] width 210 height 61
copy div "Preciso saber como faço para justificar uma falta por atestado, porém como é do…"
click at [548, 25] on icon "go back" at bounding box center [548, 26] width 9 height 9
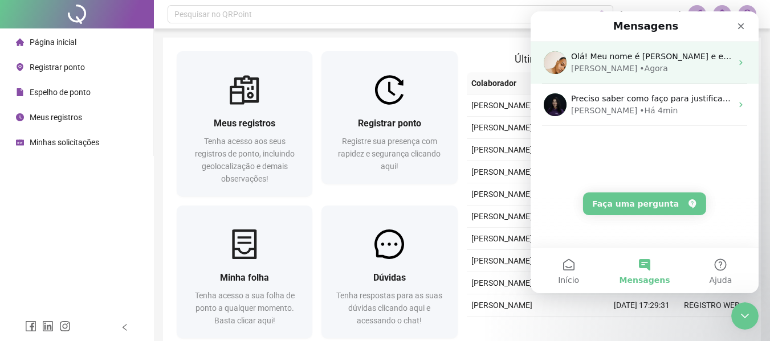
scroll to position [0, 0]
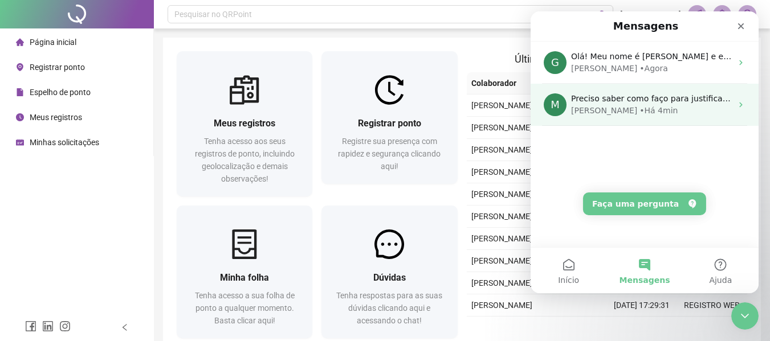
click at [640, 105] on div "• Há 4min" at bounding box center [659, 111] width 38 height 12
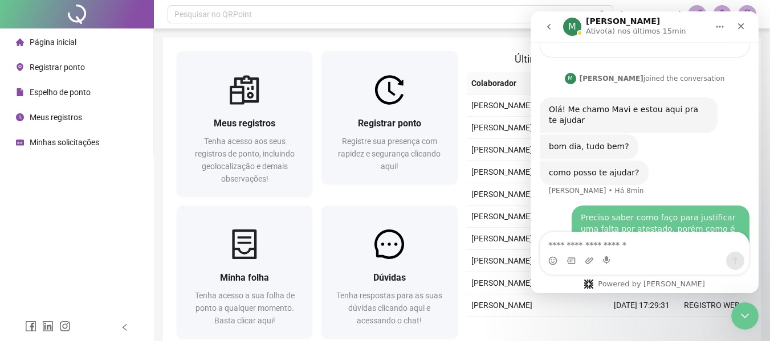
scroll to position [250, 0]
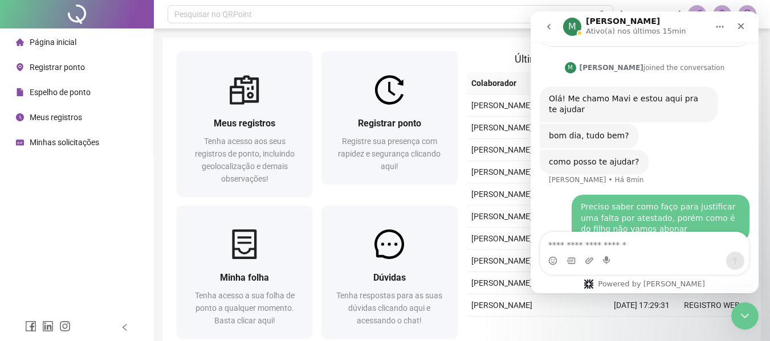
click at [555, 30] on button "go back" at bounding box center [549, 27] width 22 height 22
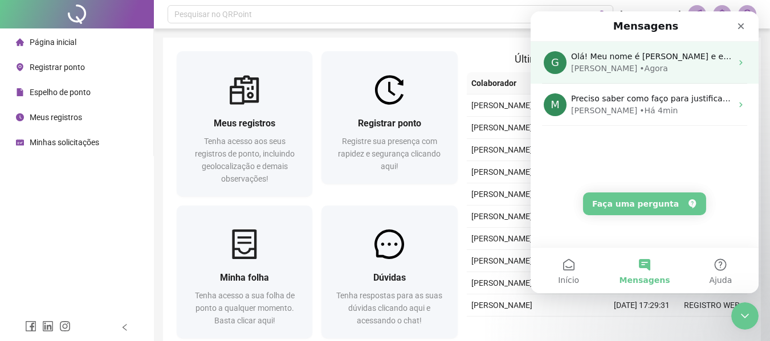
click at [627, 66] on div "Gabriel • Agora" at bounding box center [651, 69] width 161 height 12
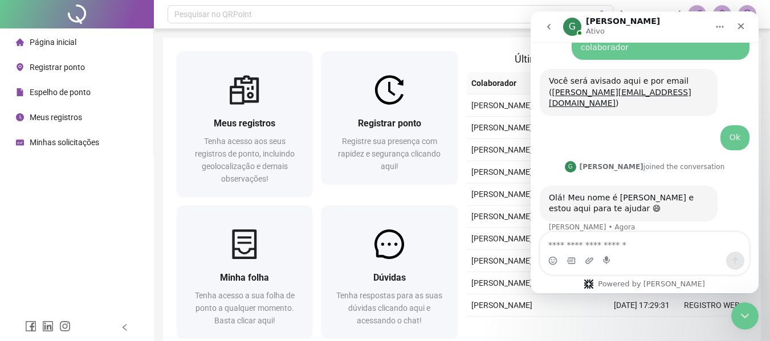
scroll to position [55, 0]
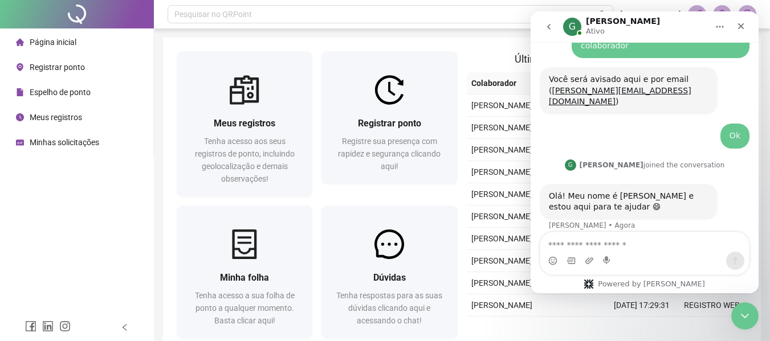
type textarea "**********"
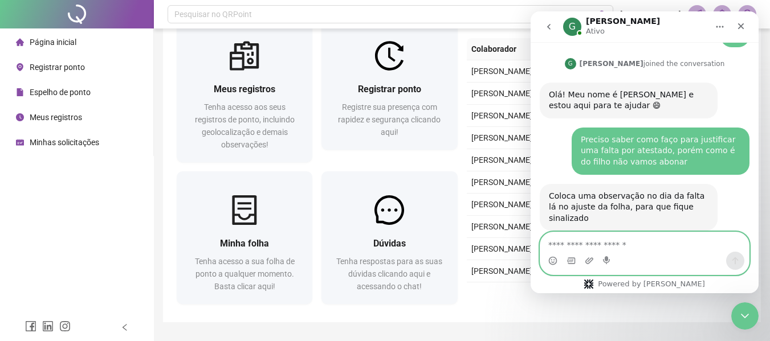
scroll to position [0, 0]
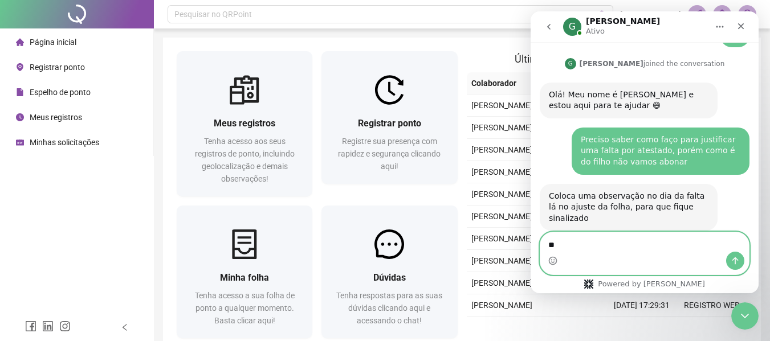
type textarea "*"
type textarea "**********"
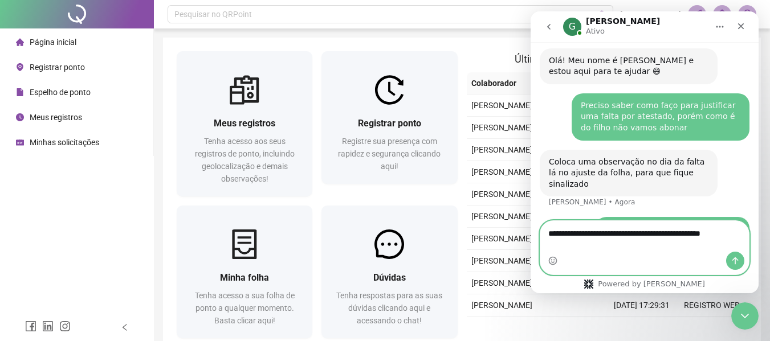
scroll to position [202, 0]
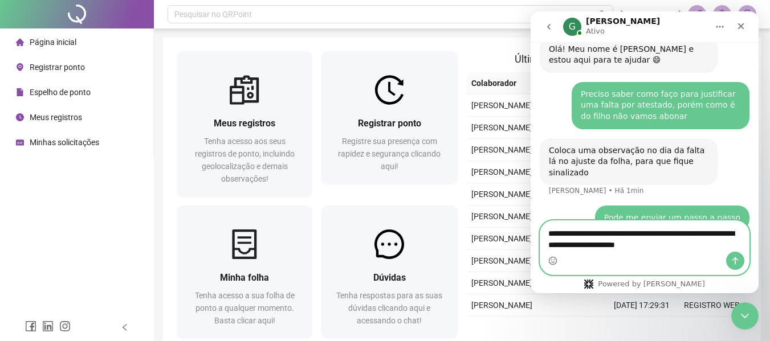
type textarea "**********"
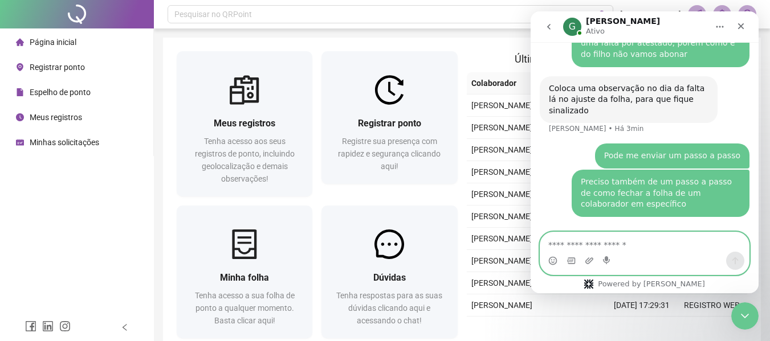
scroll to position [283, 0]
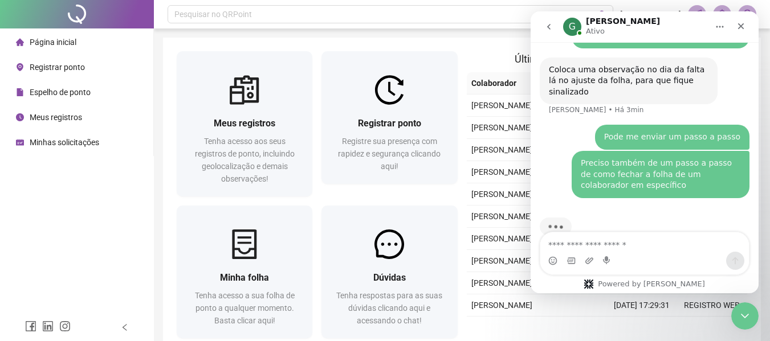
click at [548, 26] on icon "go back" at bounding box center [548, 27] width 3 height 6
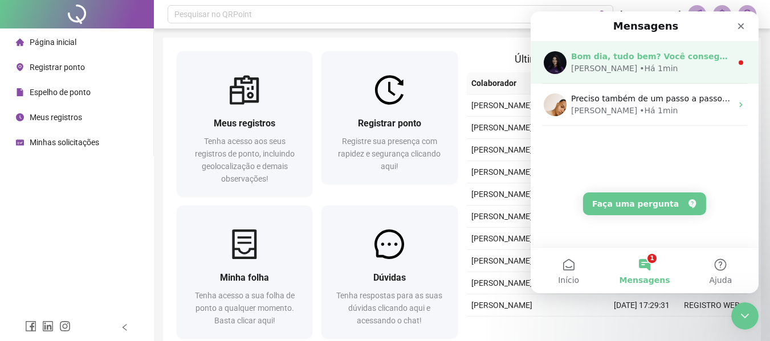
scroll to position [0, 0]
click at [636, 62] on div "Bom dia, tudo bem? Você consegue adicionar uma justificativa, mas sem o abono n…" at bounding box center [651, 57] width 161 height 12
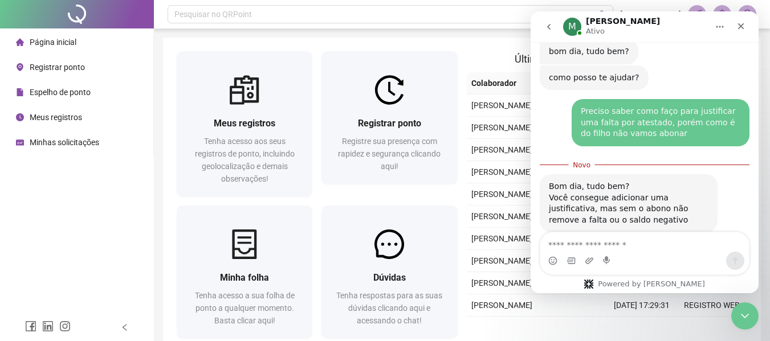
scroll to position [336, 0]
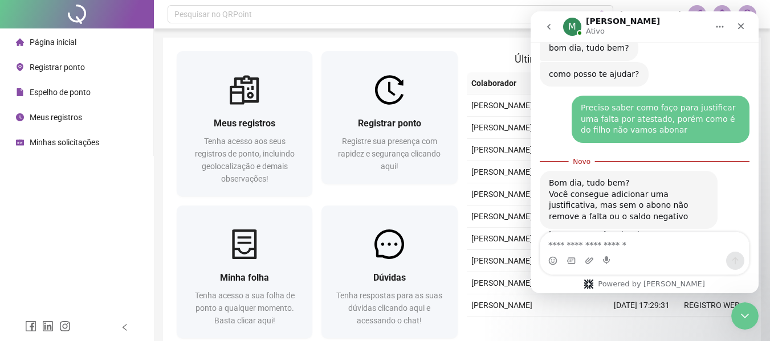
click at [555, 27] on button "go back" at bounding box center [549, 27] width 22 height 22
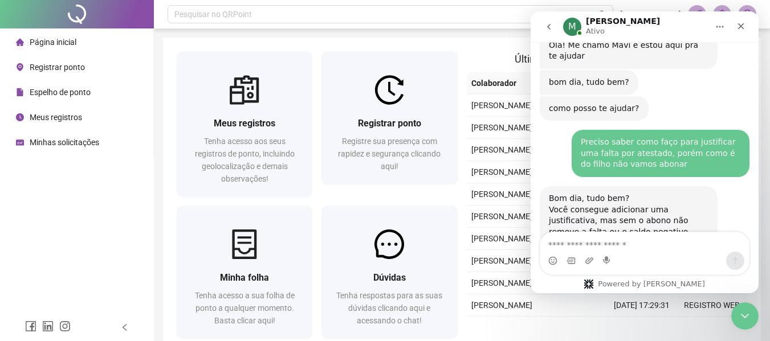
scroll to position [317, 0]
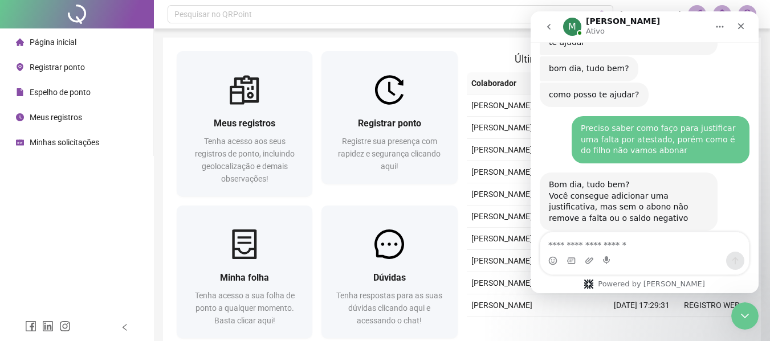
click at [551, 35] on button "go back" at bounding box center [549, 27] width 22 height 22
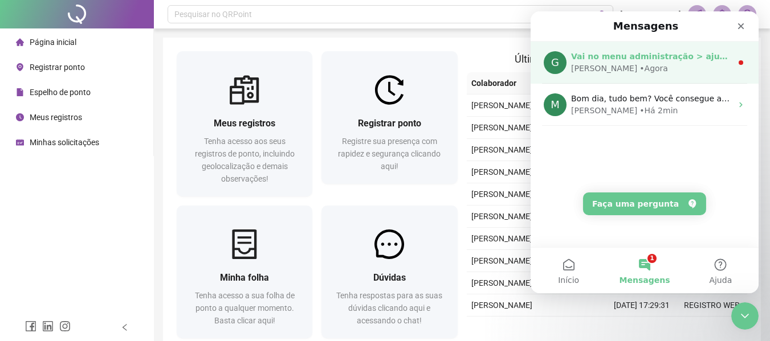
click at [592, 68] on div "[PERSON_NAME]" at bounding box center [604, 69] width 66 height 12
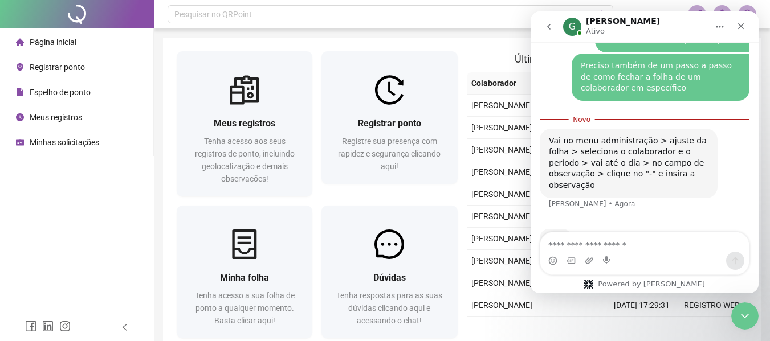
scroll to position [369, 0]
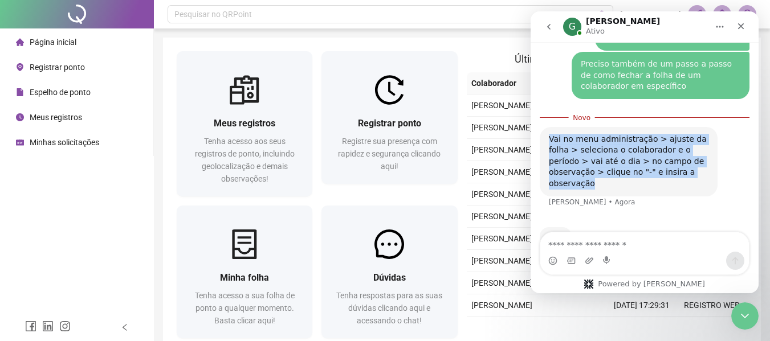
drag, startPoint x: 686, startPoint y: 154, endPoint x: 541, endPoint y: 119, distance: 149.5
click at [541, 127] on div "Vai no menu administração > ajuste da folha > seleciona o colaborador e o perío…" at bounding box center [629, 162] width 178 height 70
copy div "Vai no menu administração > ajuste da folha > seleciona o colaborador e o perío…"
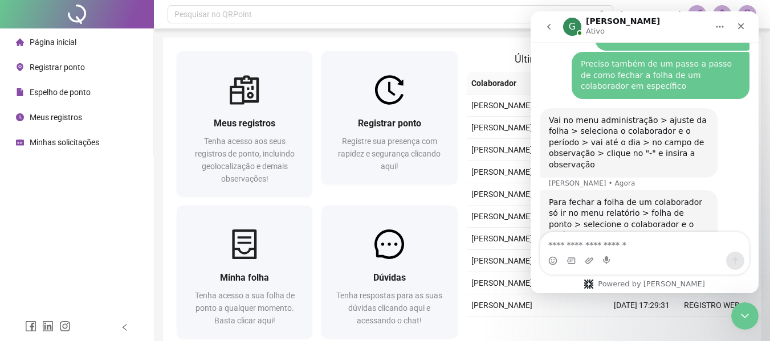
click at [644, 201] on div "Para fechar a folha de um colaborador só ir no menu relatório > folha de ponto …" at bounding box center [629, 219] width 160 height 44
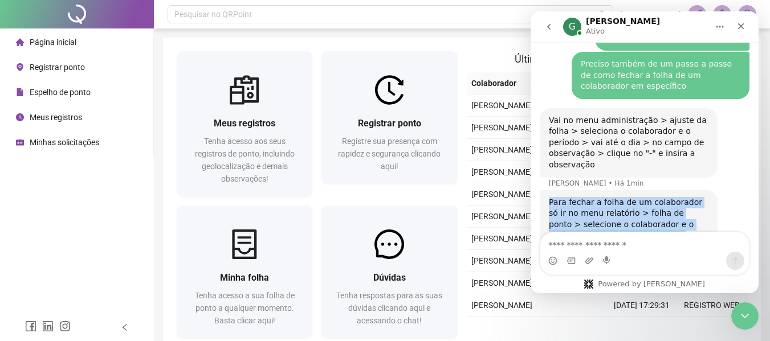
drag, startPoint x: 614, startPoint y: 203, endPoint x: 546, endPoint y: 173, distance: 75.5
click at [546, 190] on div "Para fechar a folha de um colaborador só ir no menu relatório > folha de ponto …" at bounding box center [629, 219] width 178 height 58
copy div "Para fechar a folha de um colaborador só ir no menu relatório > folha de ponto …"
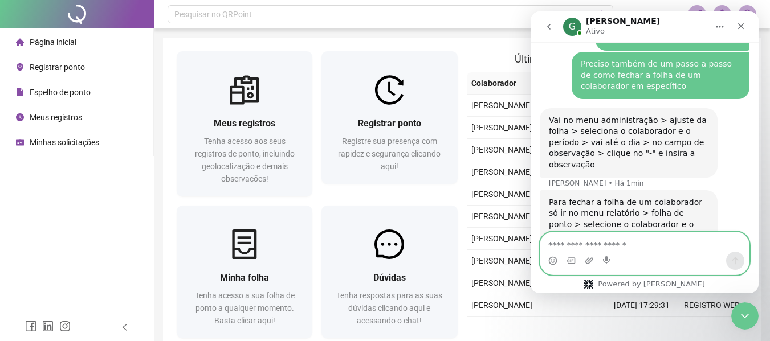
click at [634, 246] on textarea "Envie uma mensagem..." at bounding box center [644, 242] width 209 height 19
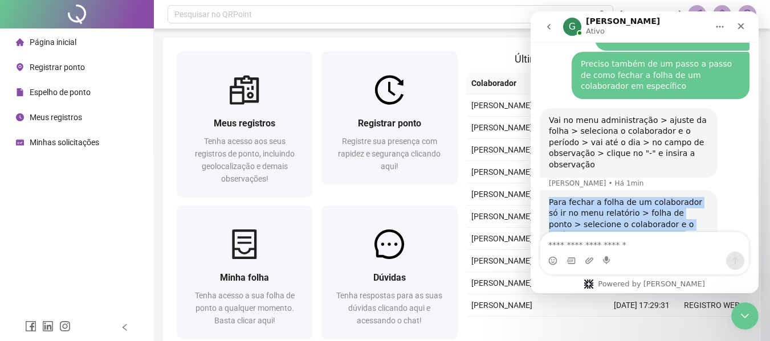
drag, startPoint x: 614, startPoint y: 205, endPoint x: 549, endPoint y: 172, distance: 72.9
click at [549, 197] on div "Para fechar a folha de um colaborador só ir no menu relatório > folha de ponto …" at bounding box center [629, 219] width 160 height 44
copy div "Para fechar a folha de um colaborador só ir no menu relatório > folha de ponto …"
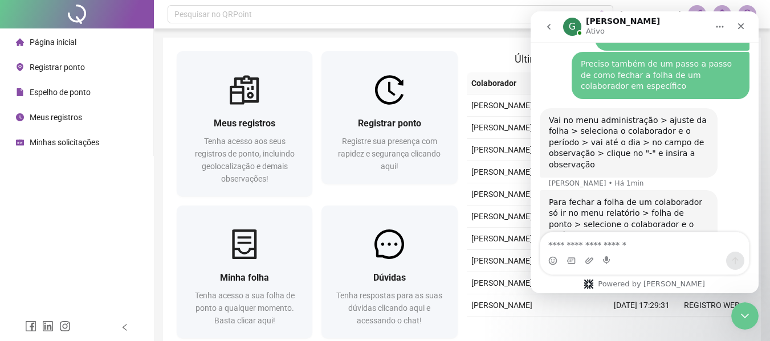
drag, startPoint x: 616, startPoint y: 252, endPoint x: 620, endPoint y: 238, distance: 14.8
click at [619, 244] on div "Messenger da Intercom" at bounding box center [644, 254] width 209 height 42
click at [620, 241] on textarea "Envie uma mensagem..." at bounding box center [644, 242] width 209 height 19
click at [619, 246] on textarea "Envie uma mensagem..." at bounding box center [644, 242] width 209 height 19
